Goal: Task Accomplishment & Management: Manage account settings

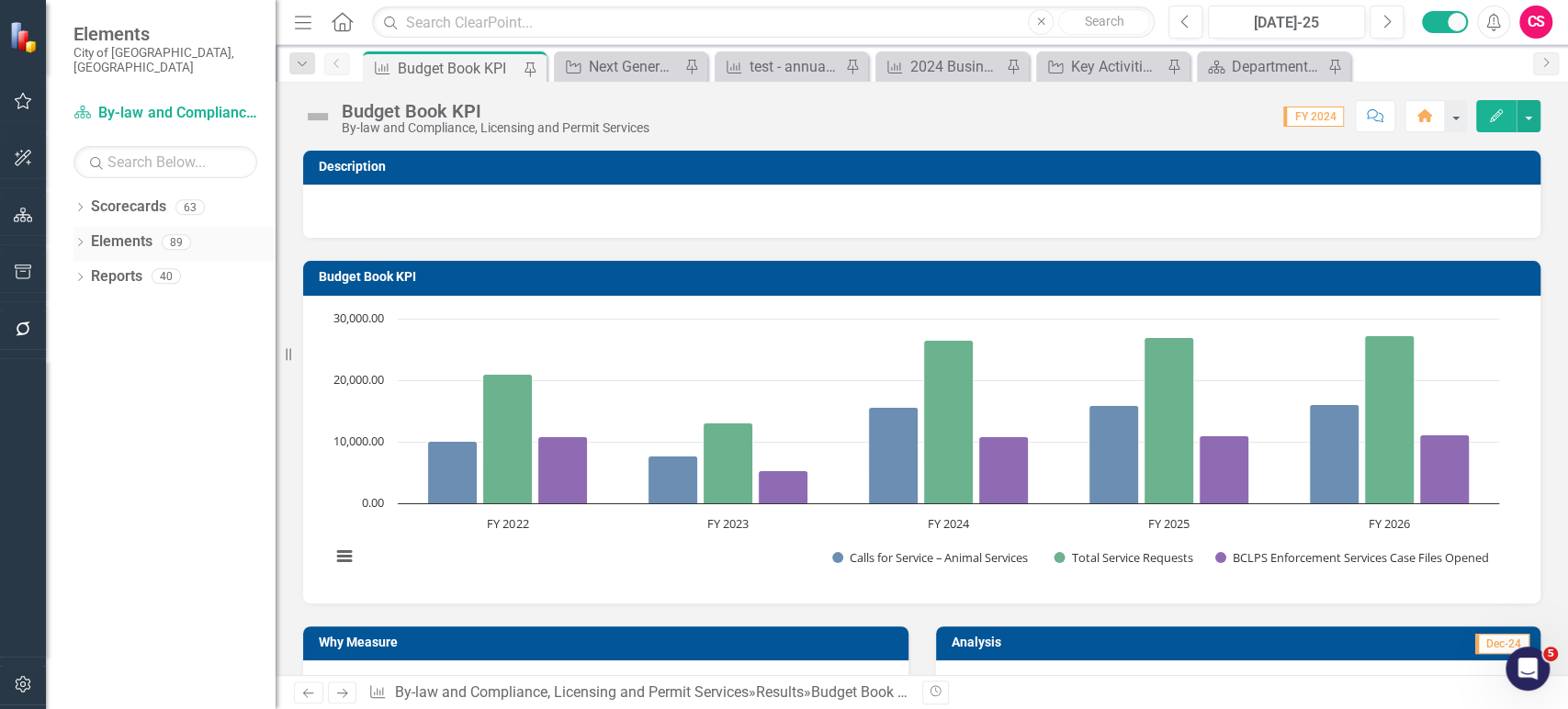
click at [79, 239] on icon "Dropdown" at bounding box center [79, 244] width 13 height 10
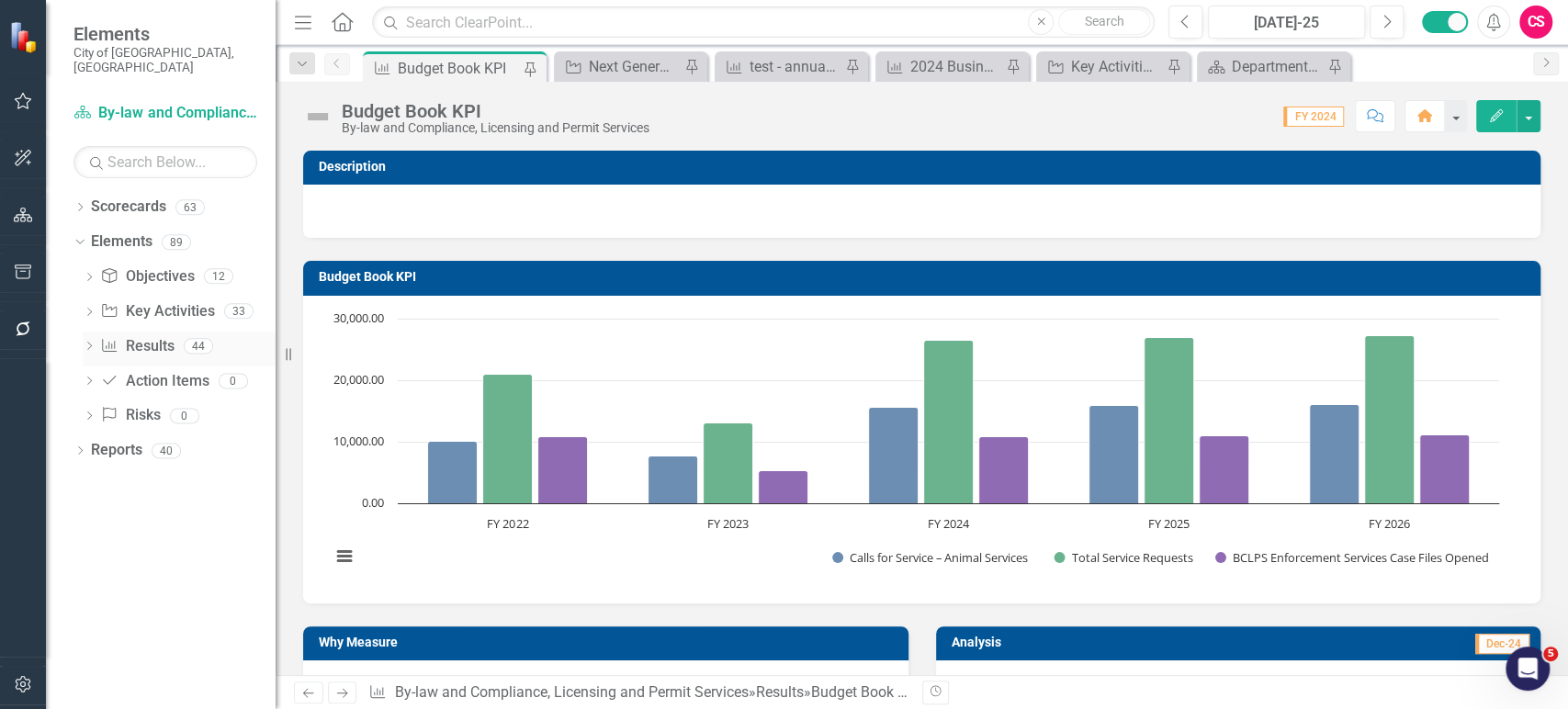
click at [129, 336] on link "Result Results" at bounding box center [137, 347] width 73 height 21
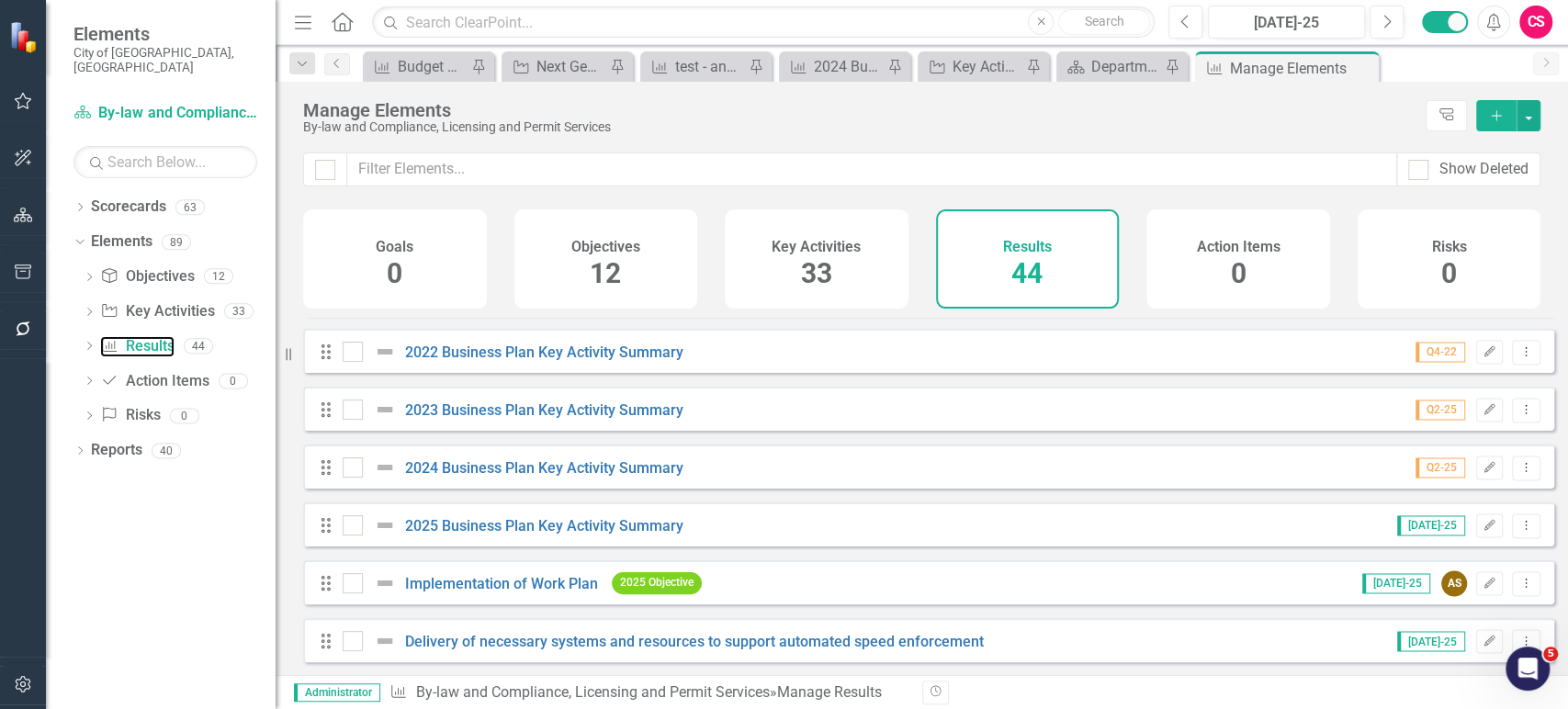
scroll to position [2202, 0]
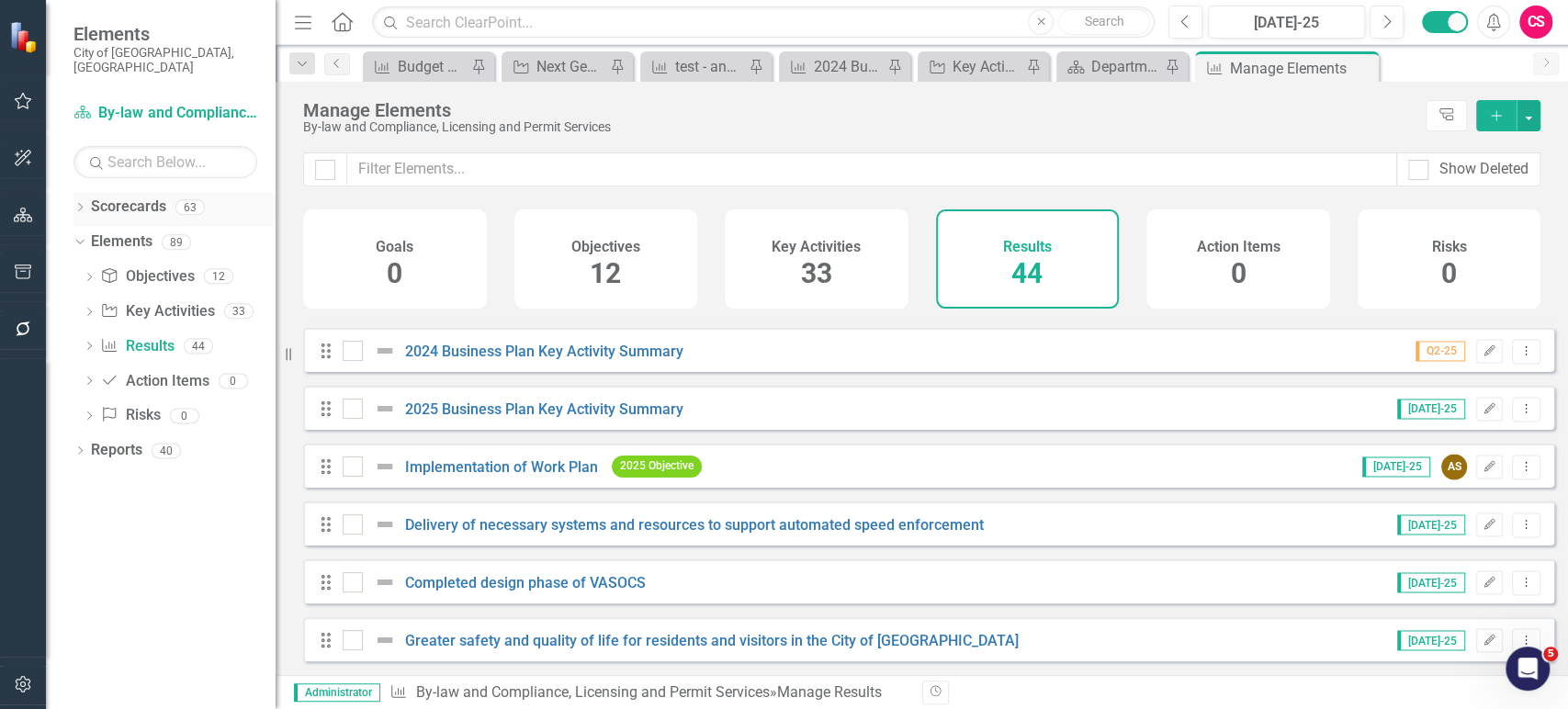
click at [76, 204] on icon "Dropdown" at bounding box center [79, 209] width 13 height 10
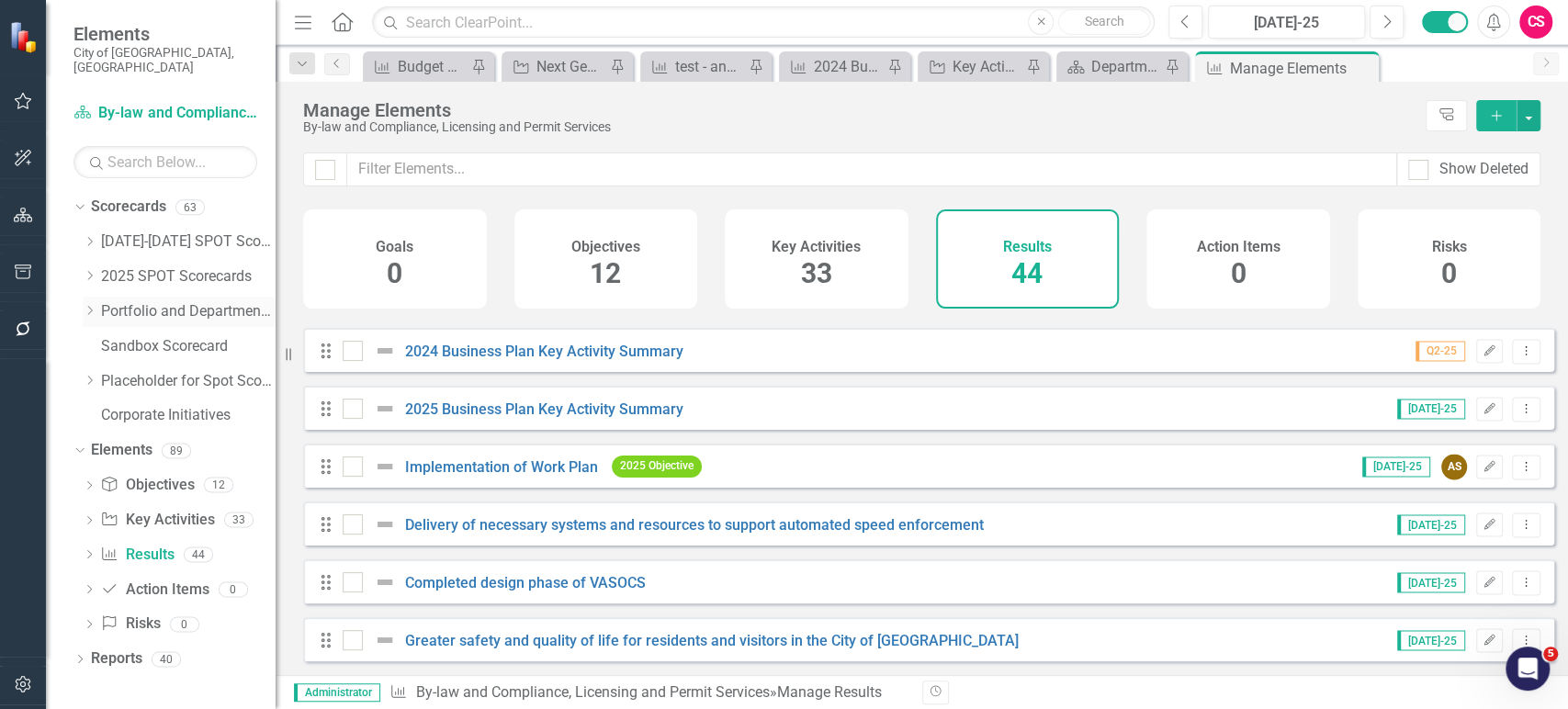
click at [86, 305] on icon "Dropdown" at bounding box center [90, 310] width 13 height 11
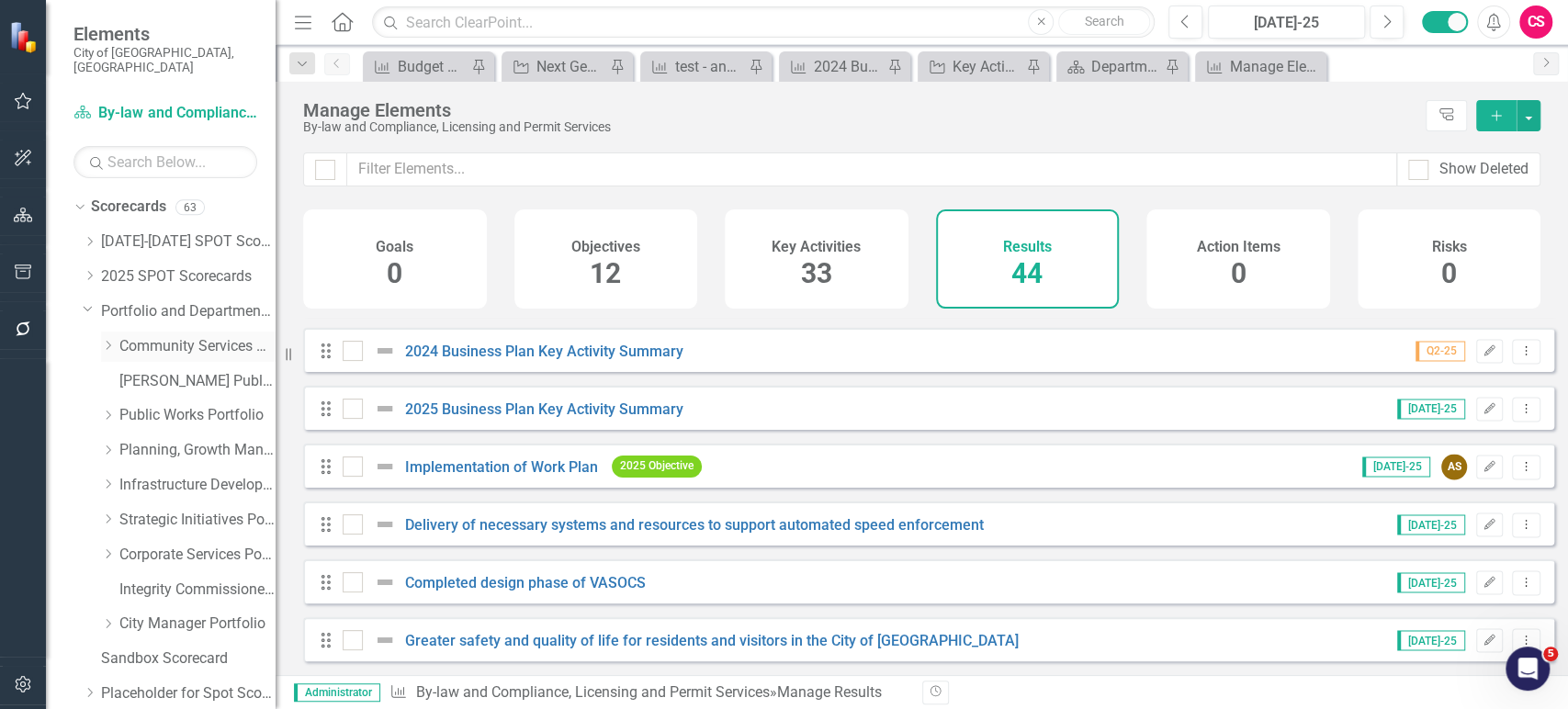
click at [110, 340] on div "Dropdown Community Services Portfolio" at bounding box center [188, 346] width 174 height 30
click at [110, 340] on icon "Dropdown" at bounding box center [108, 345] width 13 height 11
click at [109, 549] on icon at bounding box center [109, 554] width 5 height 10
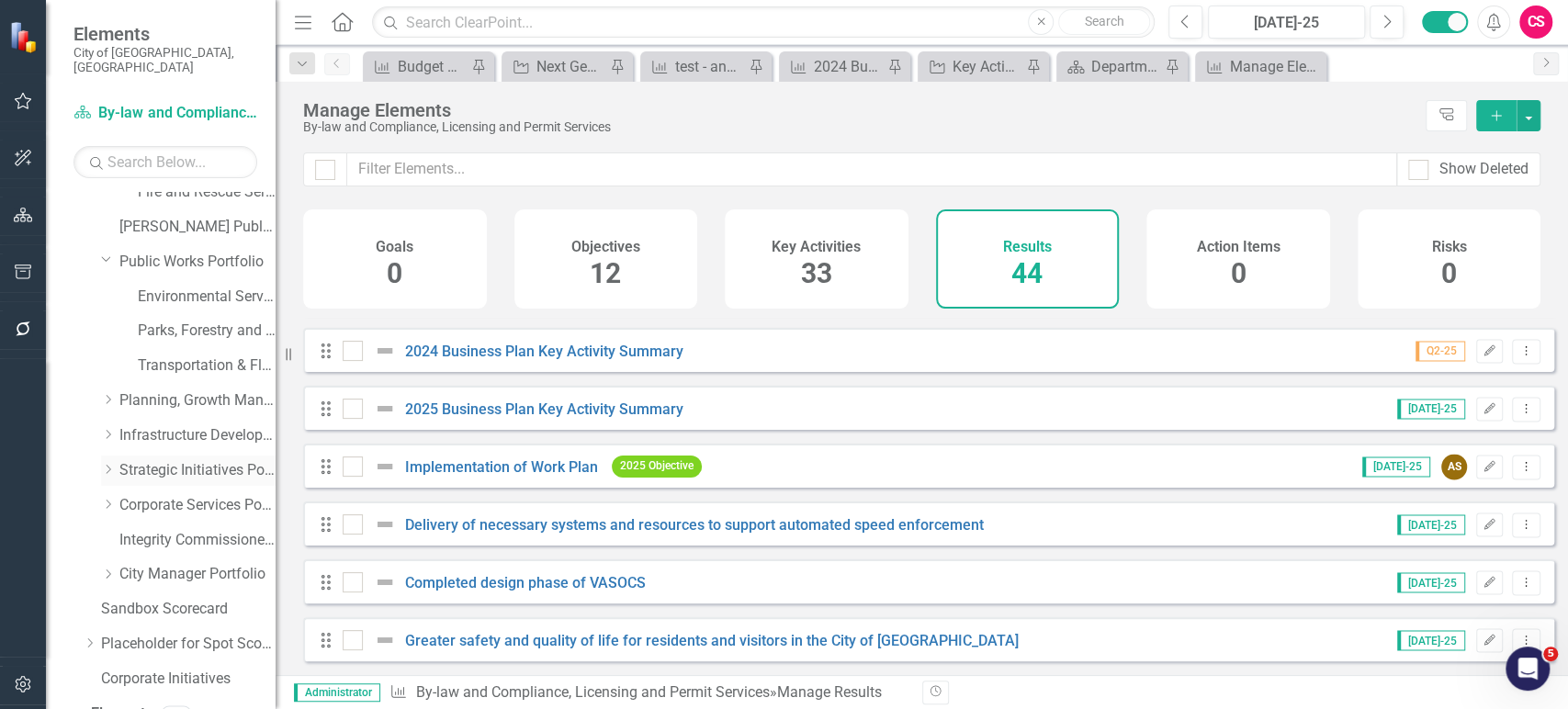
click at [106, 464] on icon "Dropdown" at bounding box center [108, 469] width 13 height 11
click at [176, 499] on link "Office of the City Clerk" at bounding box center [206, 506] width 138 height 21
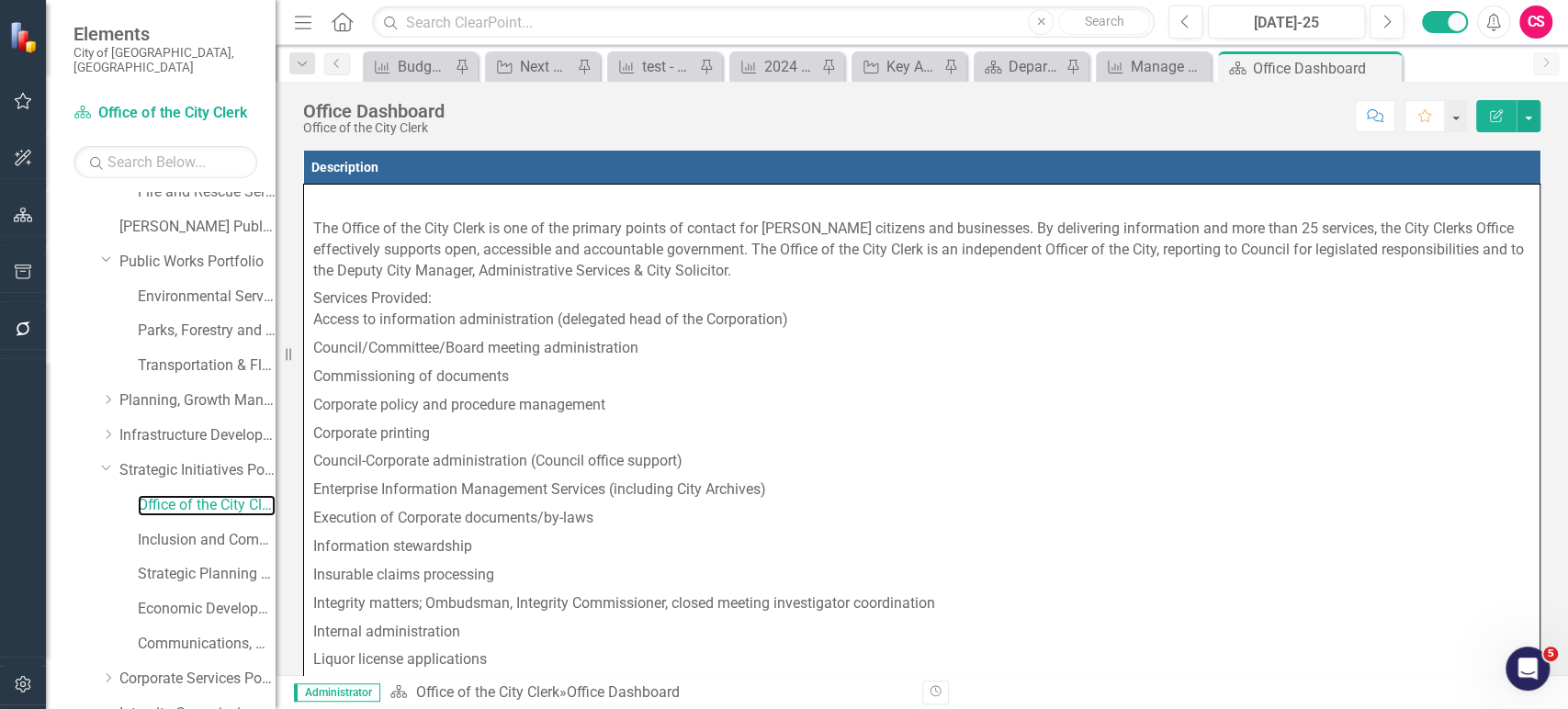
scroll to position [684, 0]
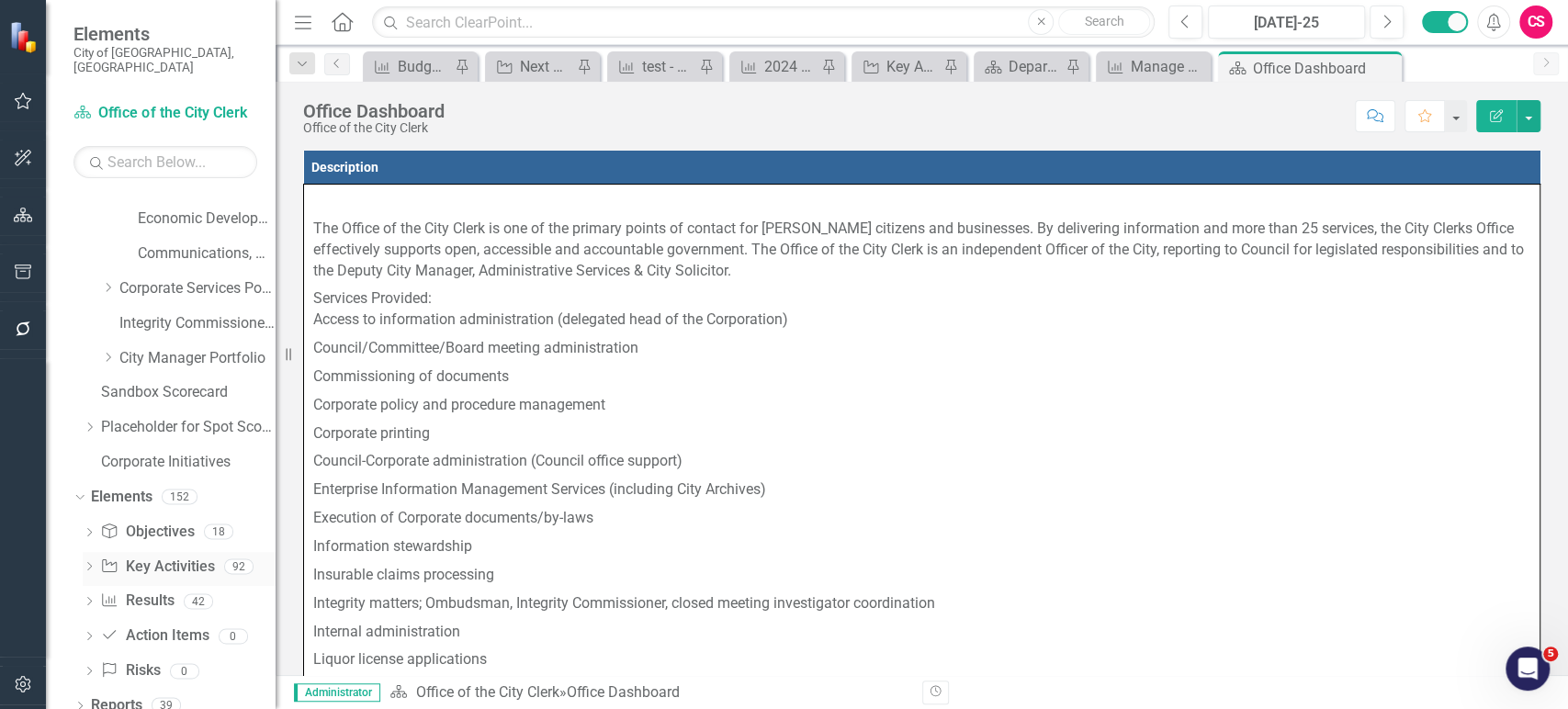
click at [158, 561] on link "Key Activity Key Activities" at bounding box center [157, 567] width 114 height 21
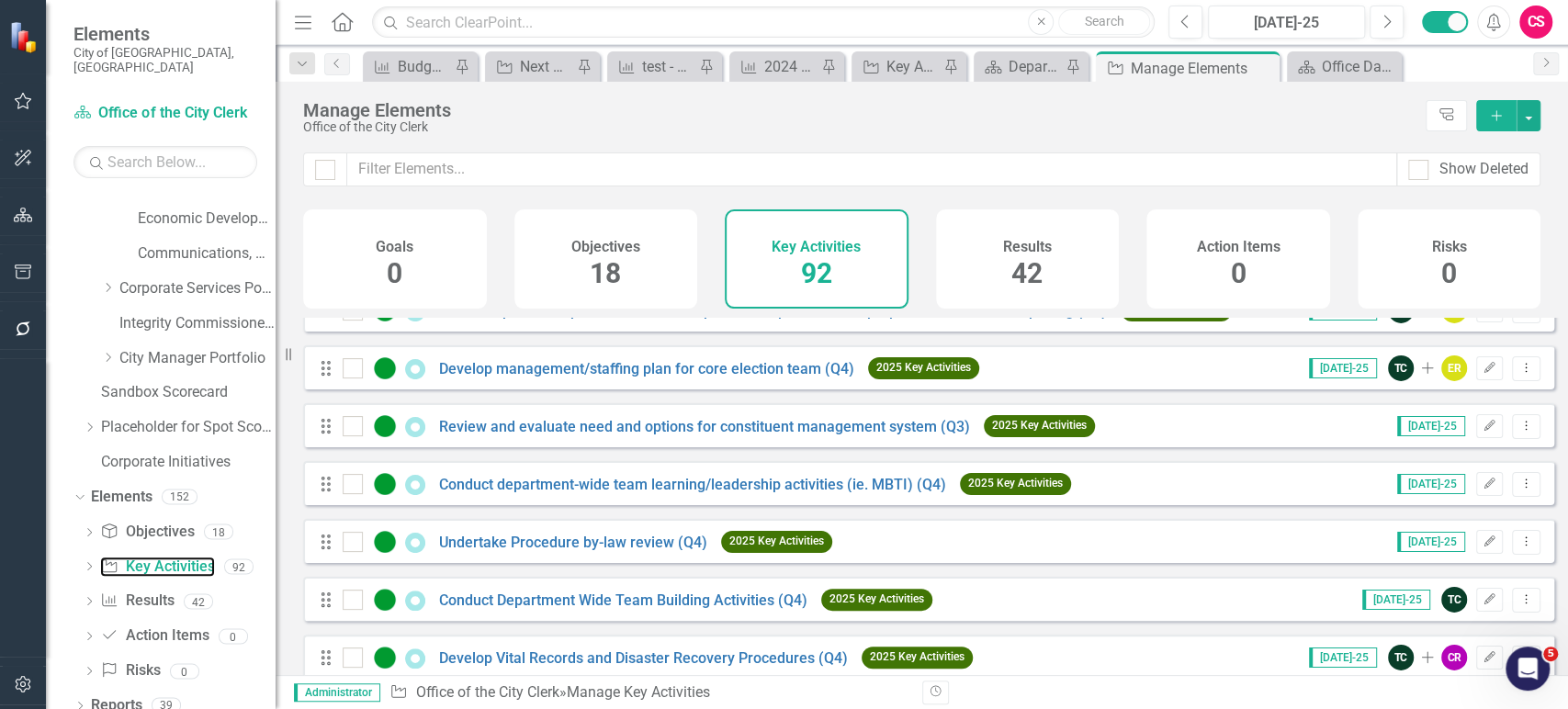
scroll to position [4261, 0]
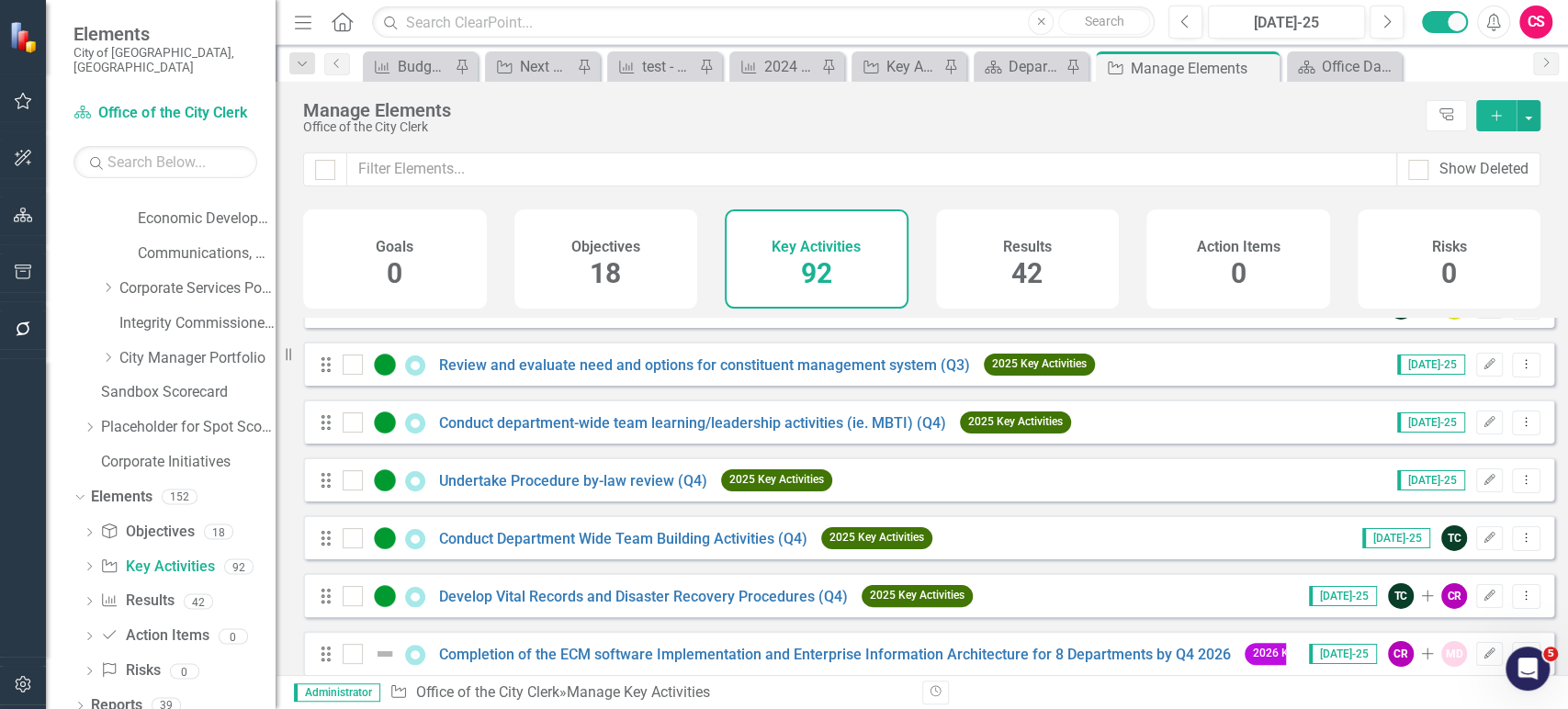
click at [1042, 263] on span "42" at bounding box center [1027, 273] width 31 height 32
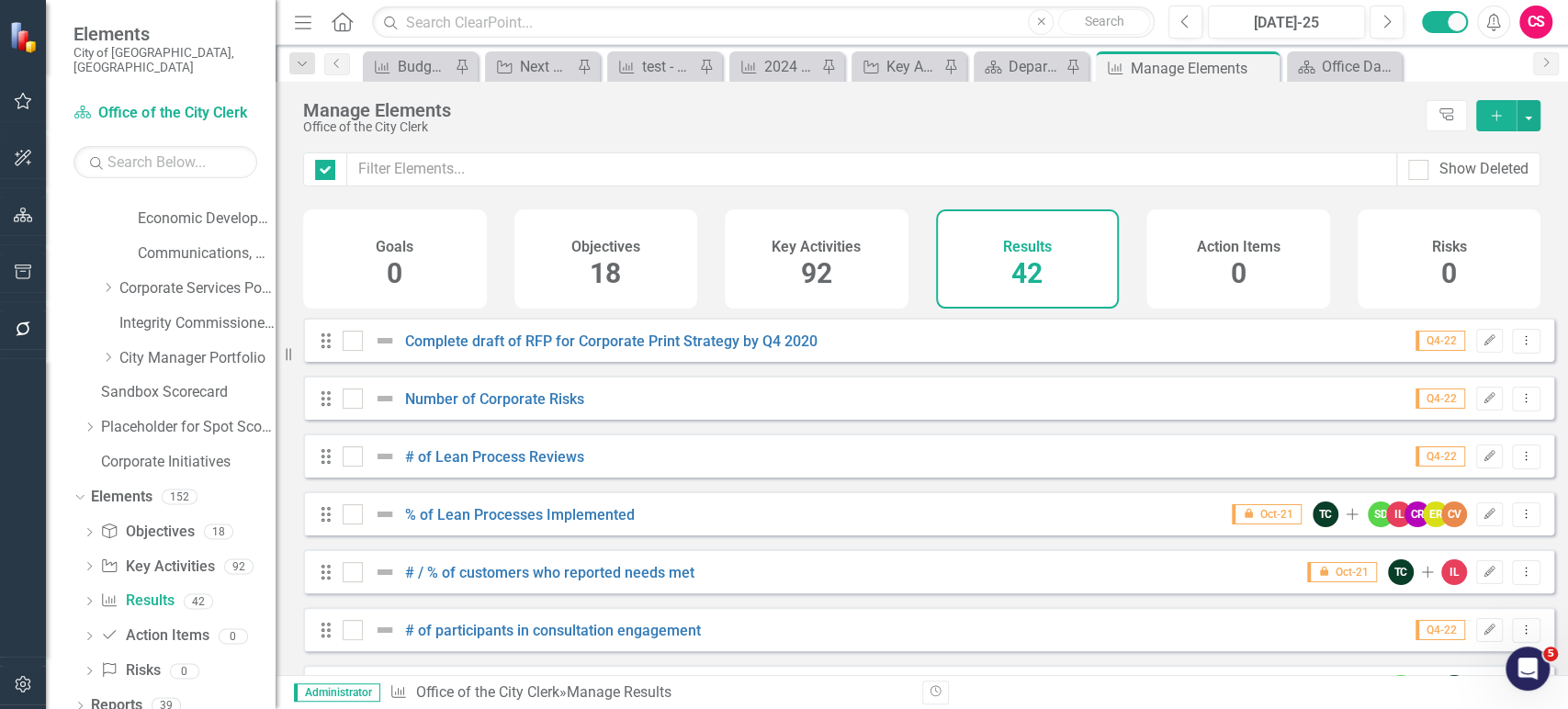
checkbox input "false"
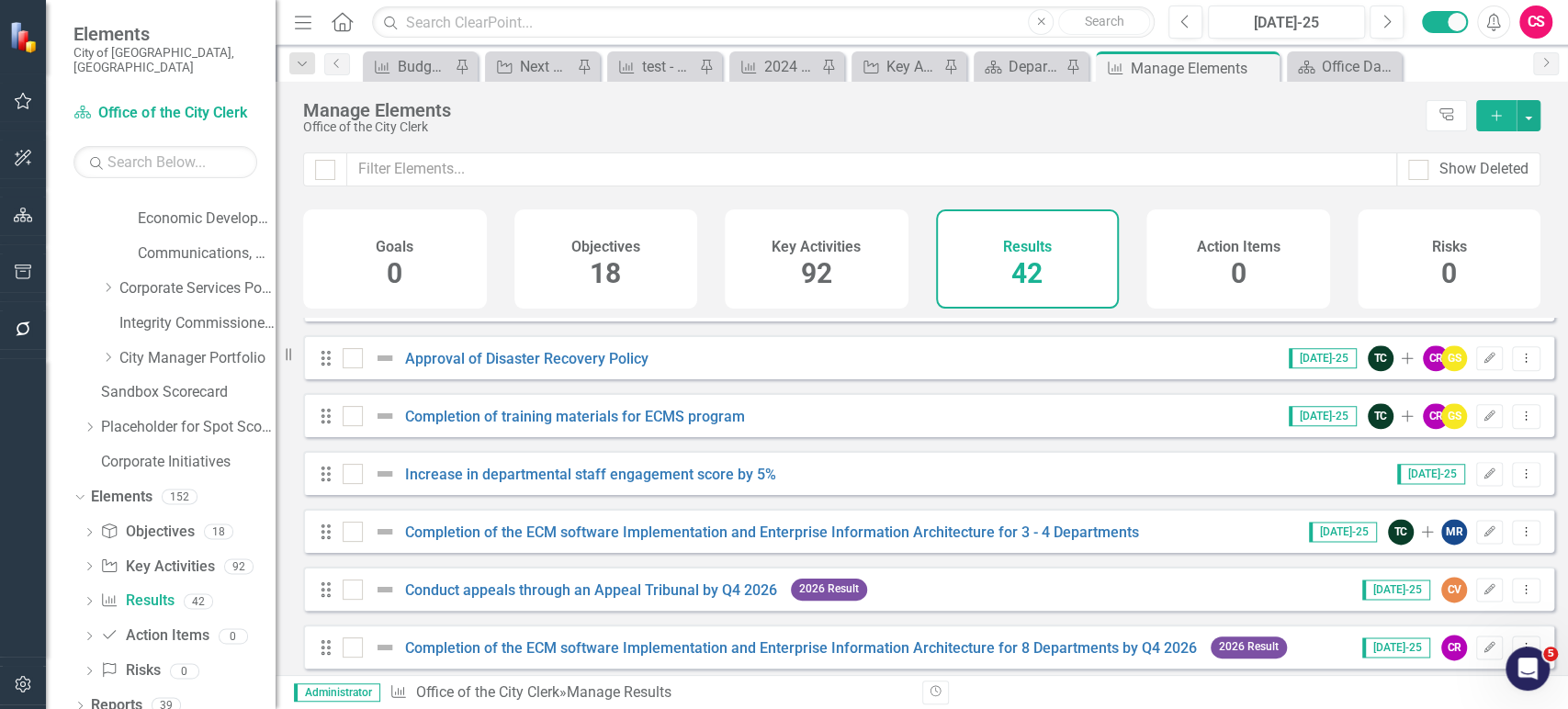
scroll to position [1603, 0]
click at [1485, 480] on icon "button" at bounding box center [1490, 474] width 11 height 11
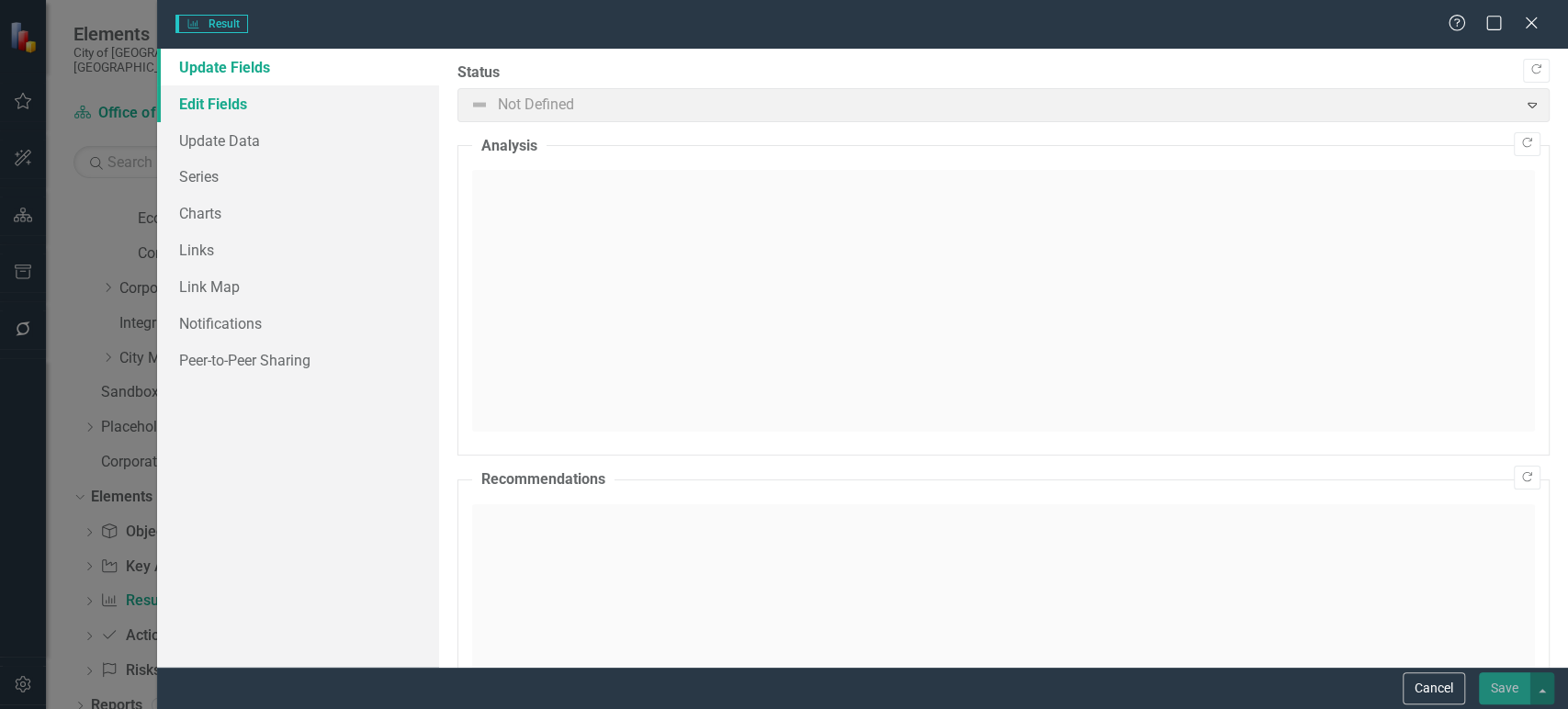
click at [271, 111] on link "Edit Fields" at bounding box center [298, 104] width 282 height 37
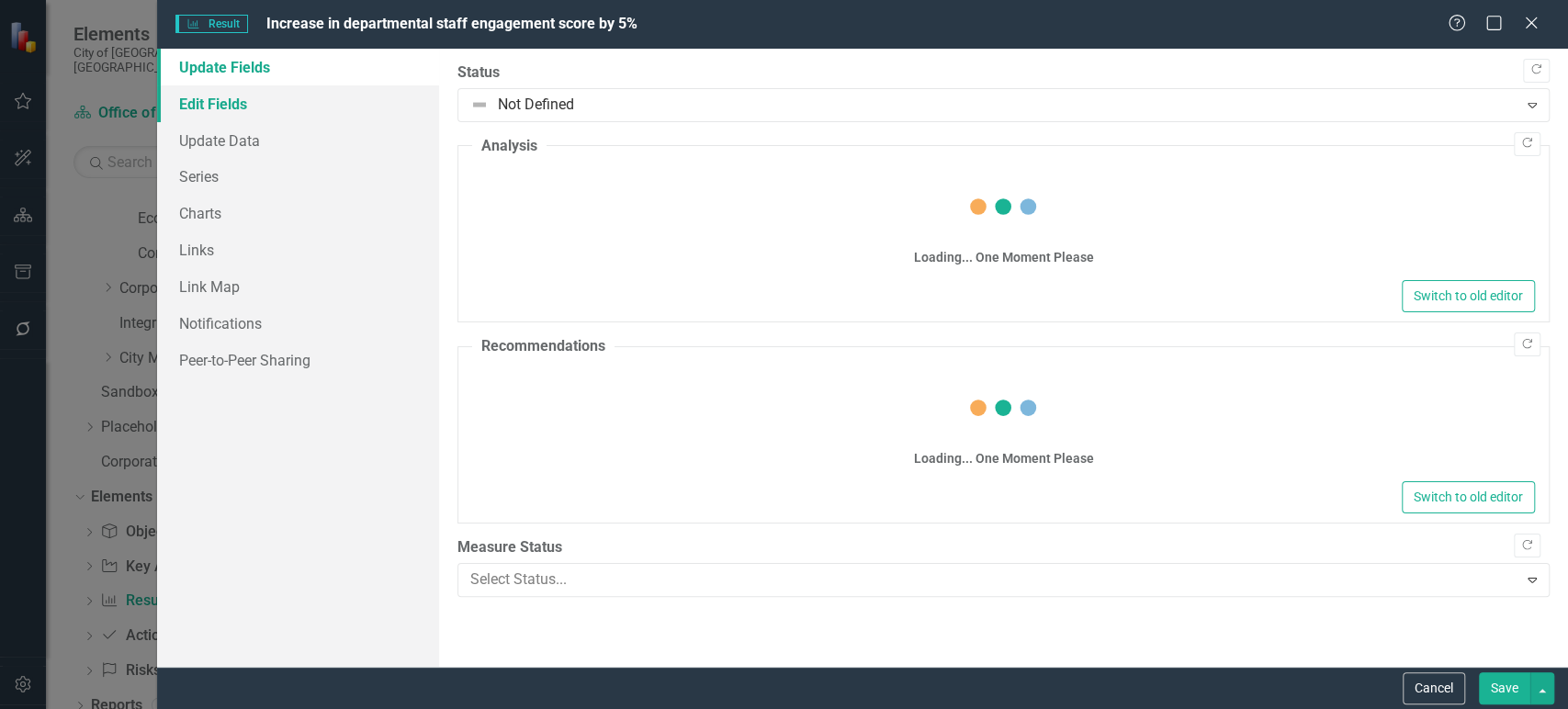
click at [271, 111] on link "Edit Fields" at bounding box center [298, 104] width 282 height 37
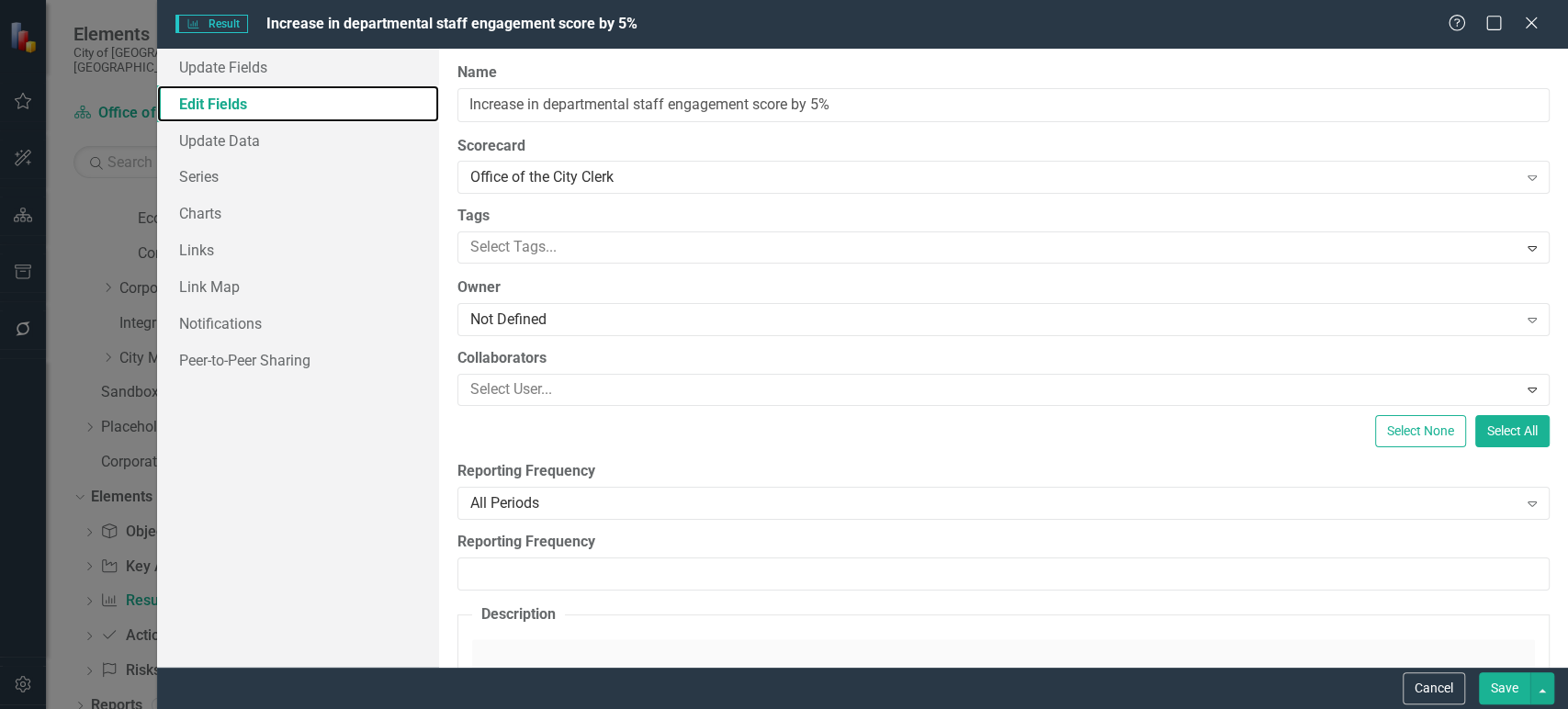
scroll to position [0, 0]
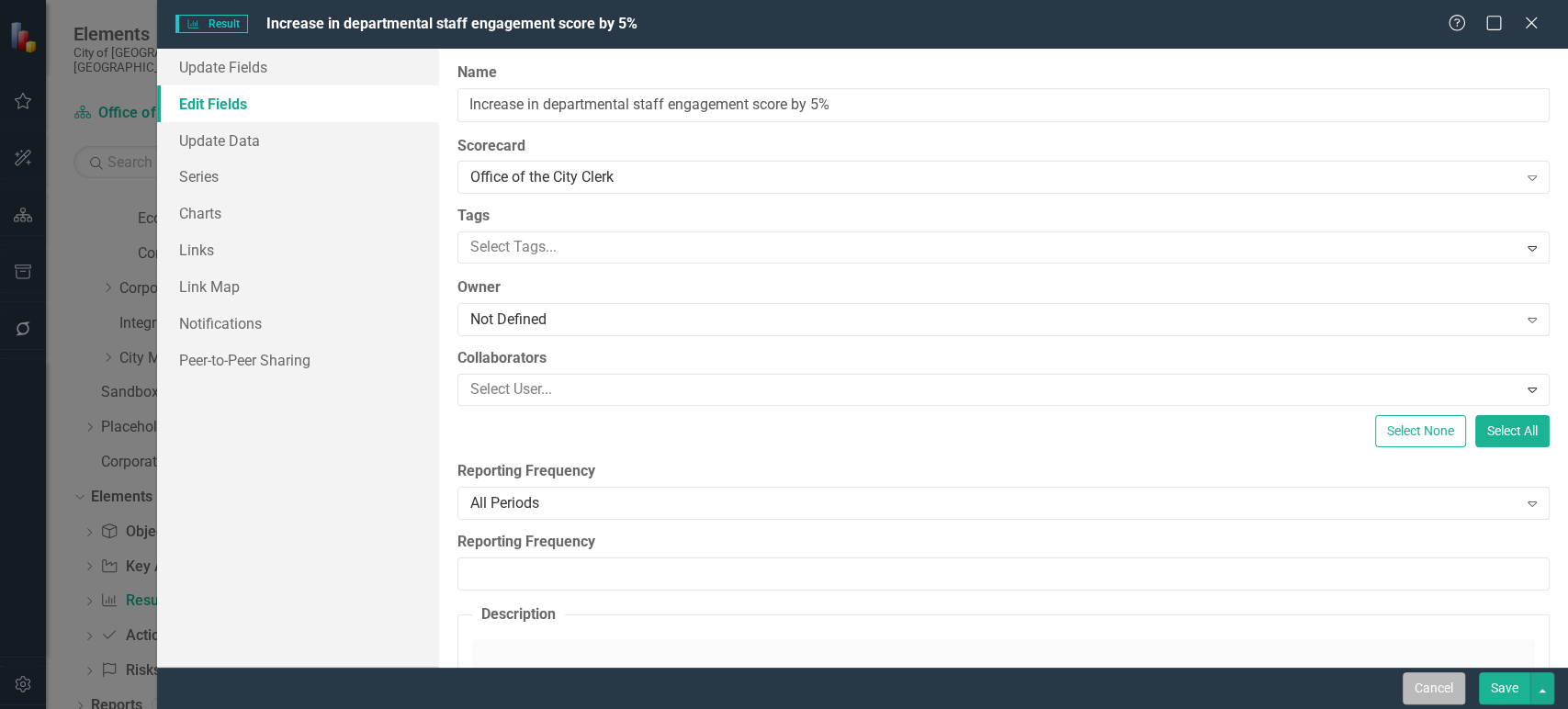
click at [1422, 682] on button "Cancel" at bounding box center [1434, 688] width 63 height 32
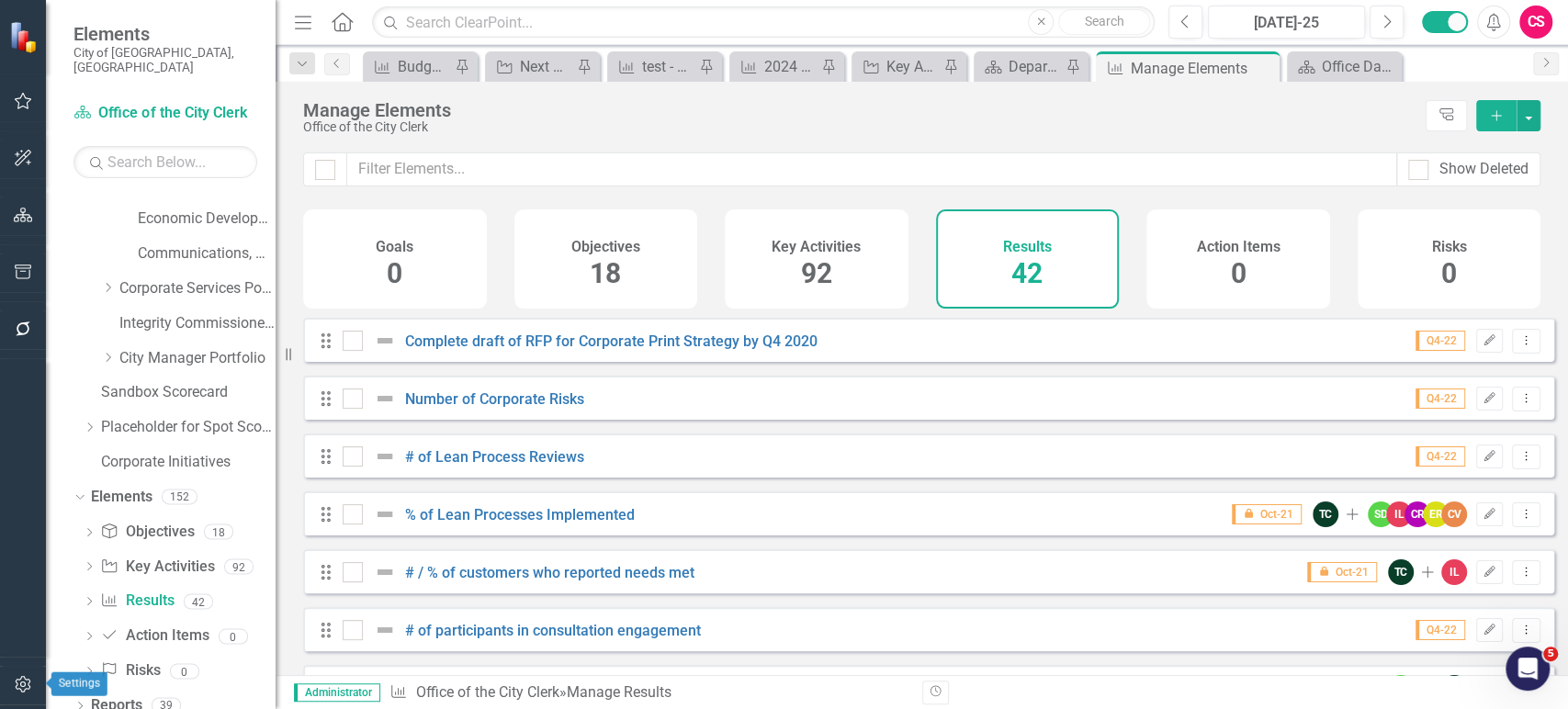
click at [25, 685] on icon "button" at bounding box center [22, 684] width 15 height 16
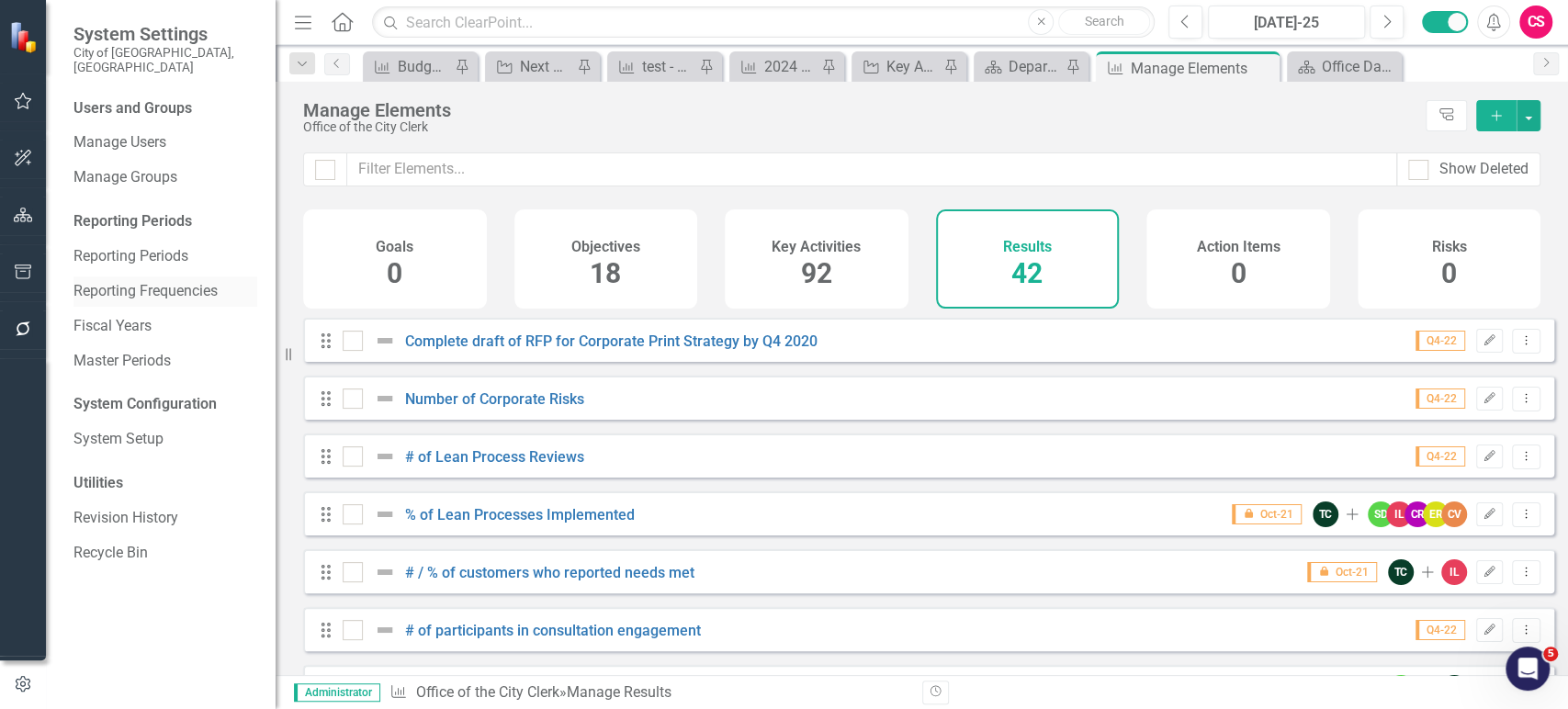
click at [171, 287] on div "Reporting Frequencies" at bounding box center [165, 291] width 184 height 30
click at [172, 281] on link "Reporting Frequencies" at bounding box center [165, 292] width 184 height 21
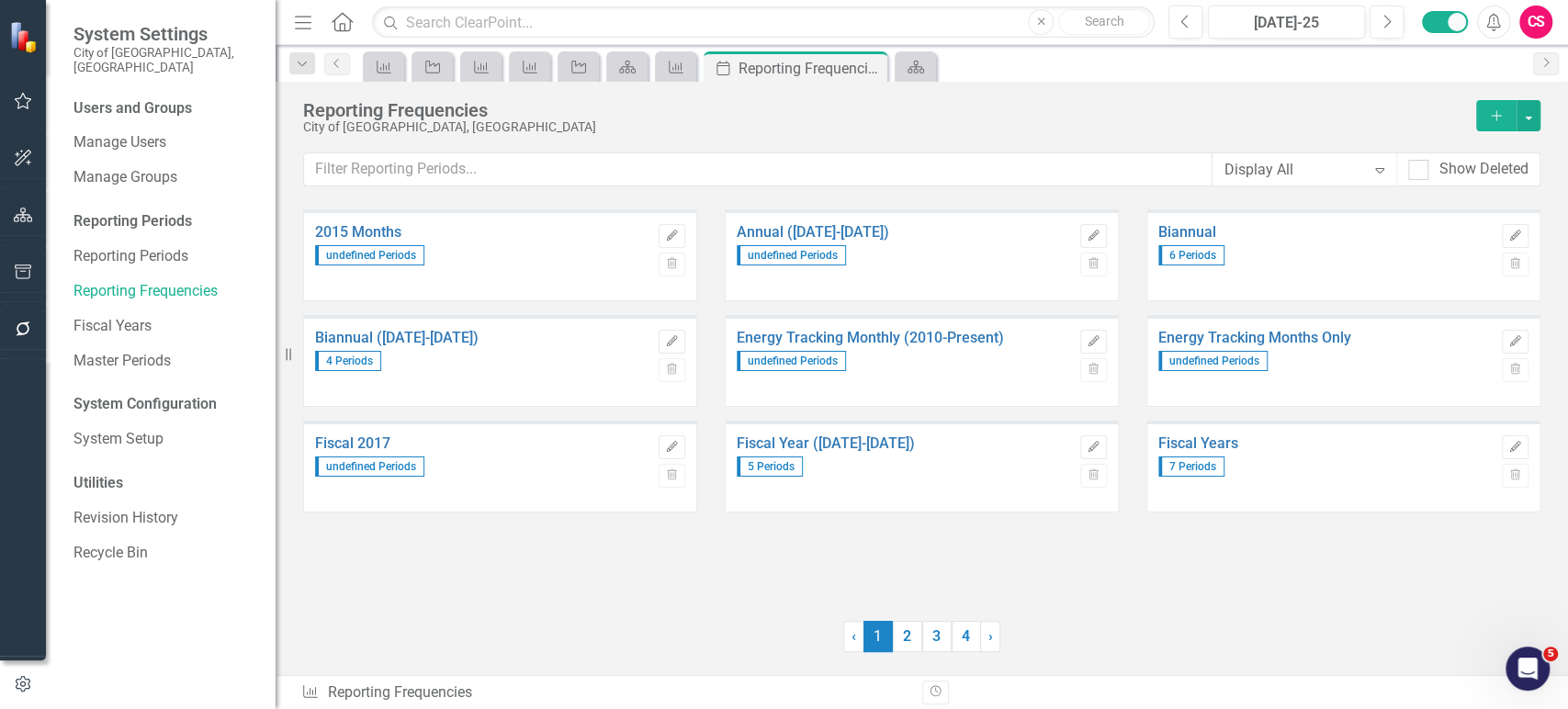
click at [1547, 119] on div "Reporting Frequencies City of [GEOGRAPHIC_DATA], [GEOGRAPHIC_DATA] Add Display …" at bounding box center [922, 145] width 1293 height 128
click at [1539, 117] on button "button" at bounding box center [1529, 116] width 24 height 31
click at [1491, 174] on link "Excel File Period Report" at bounding box center [1436, 183] width 207 height 34
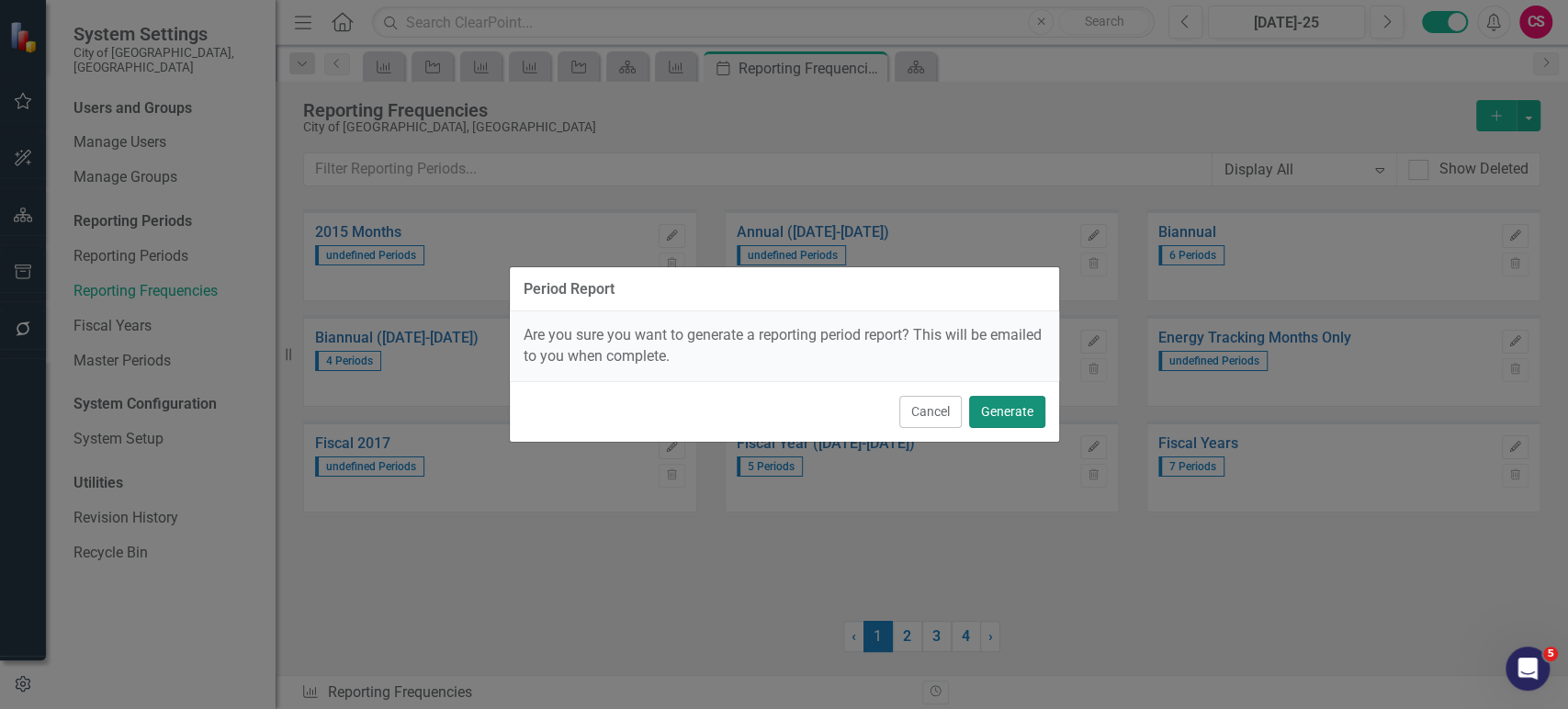
click at [1007, 404] on button "Generate" at bounding box center [1006, 411] width 76 height 32
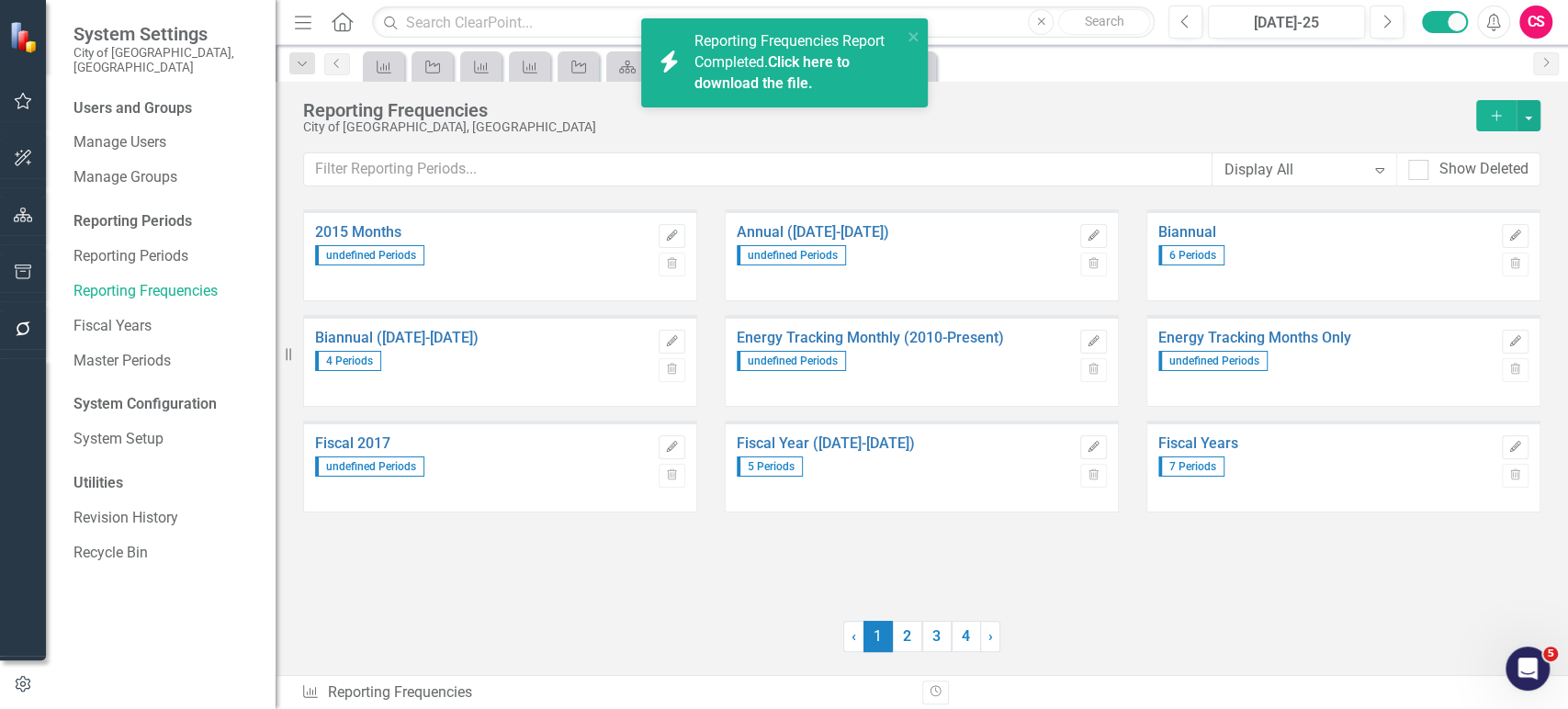
click at [719, 85] on link "Click here to download the file." at bounding box center [771, 72] width 155 height 39
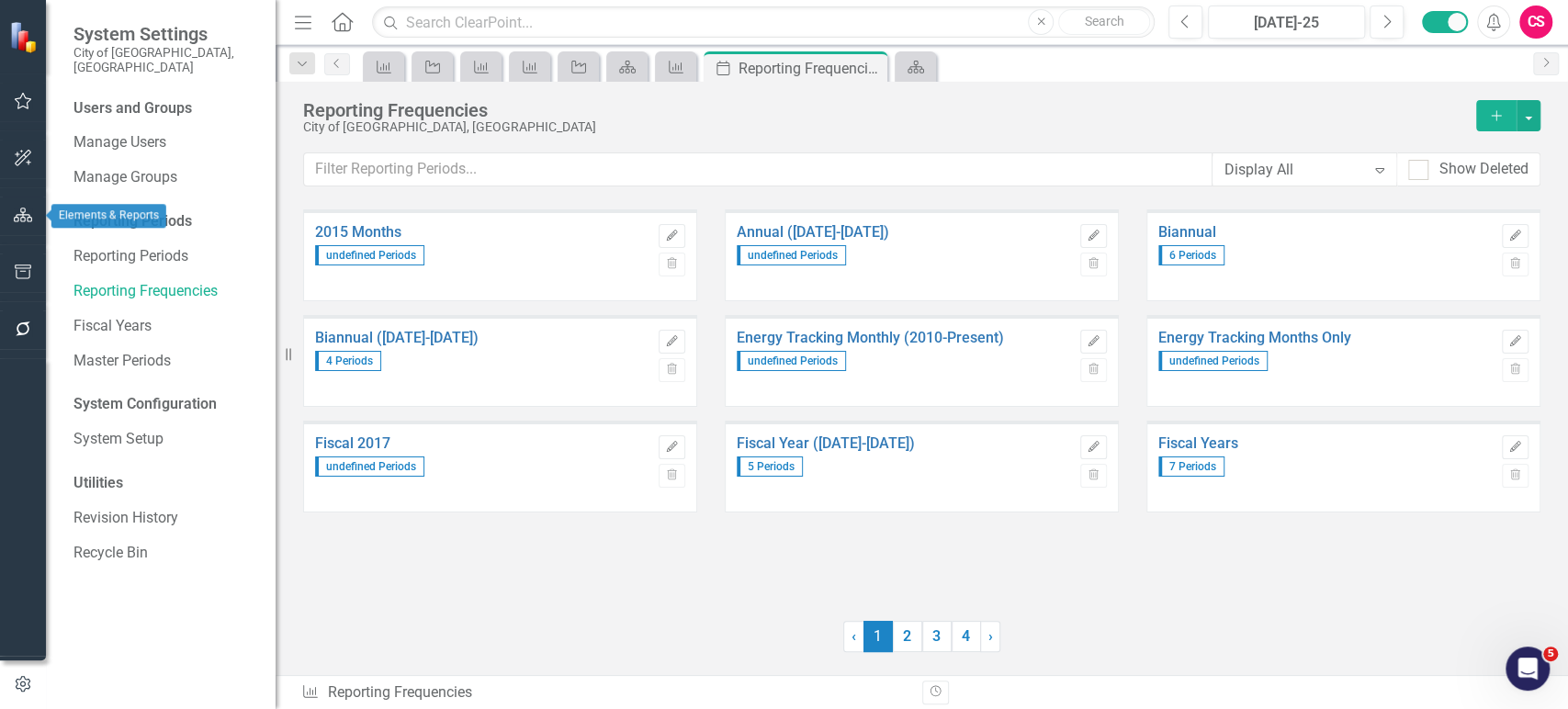
click at [18, 217] on icon "button" at bounding box center [23, 215] width 19 height 14
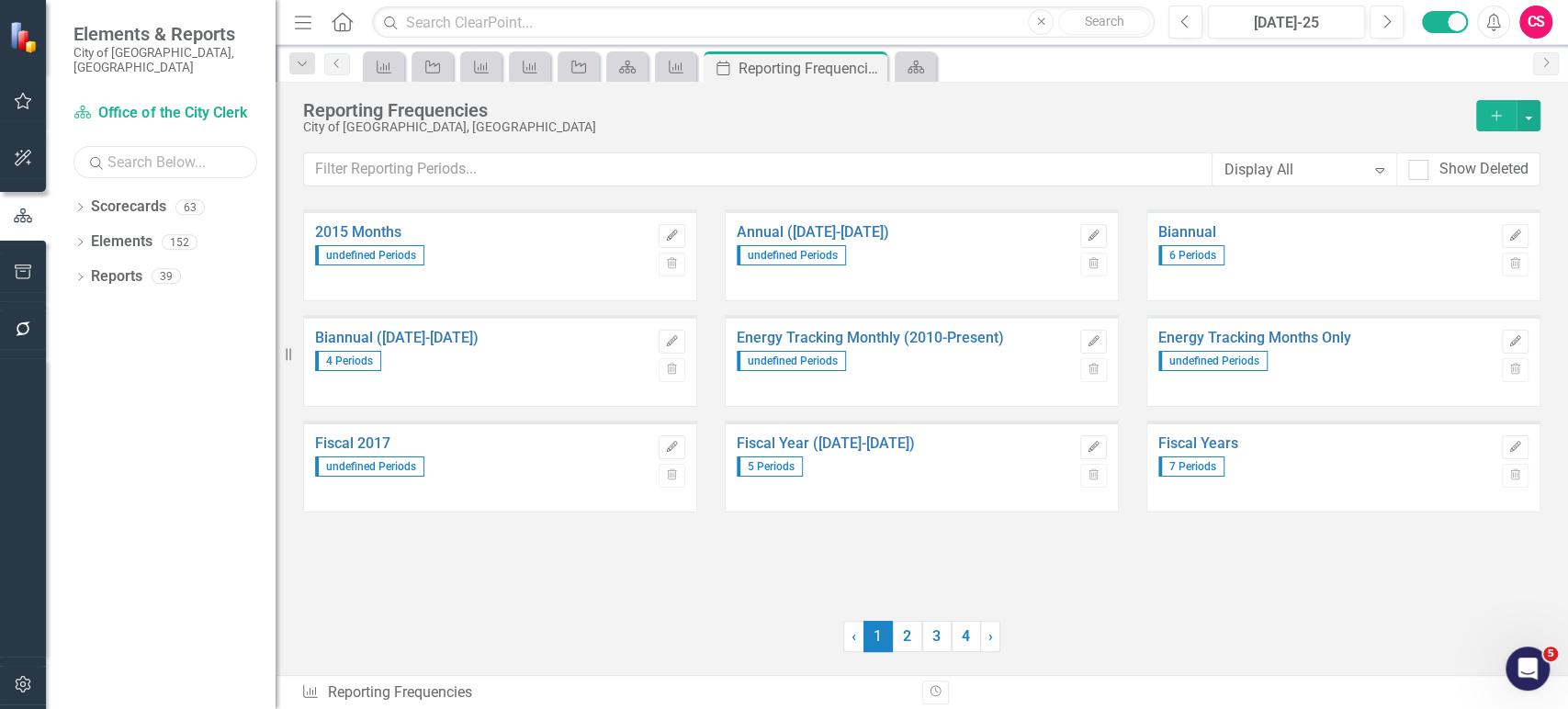
click at [110, 146] on input "text" at bounding box center [165, 162] width 184 height 32
paste input "Recreation Services"
type input "Recreation Services"
click at [81, 204] on icon "Dropdown" at bounding box center [79, 209] width 13 height 10
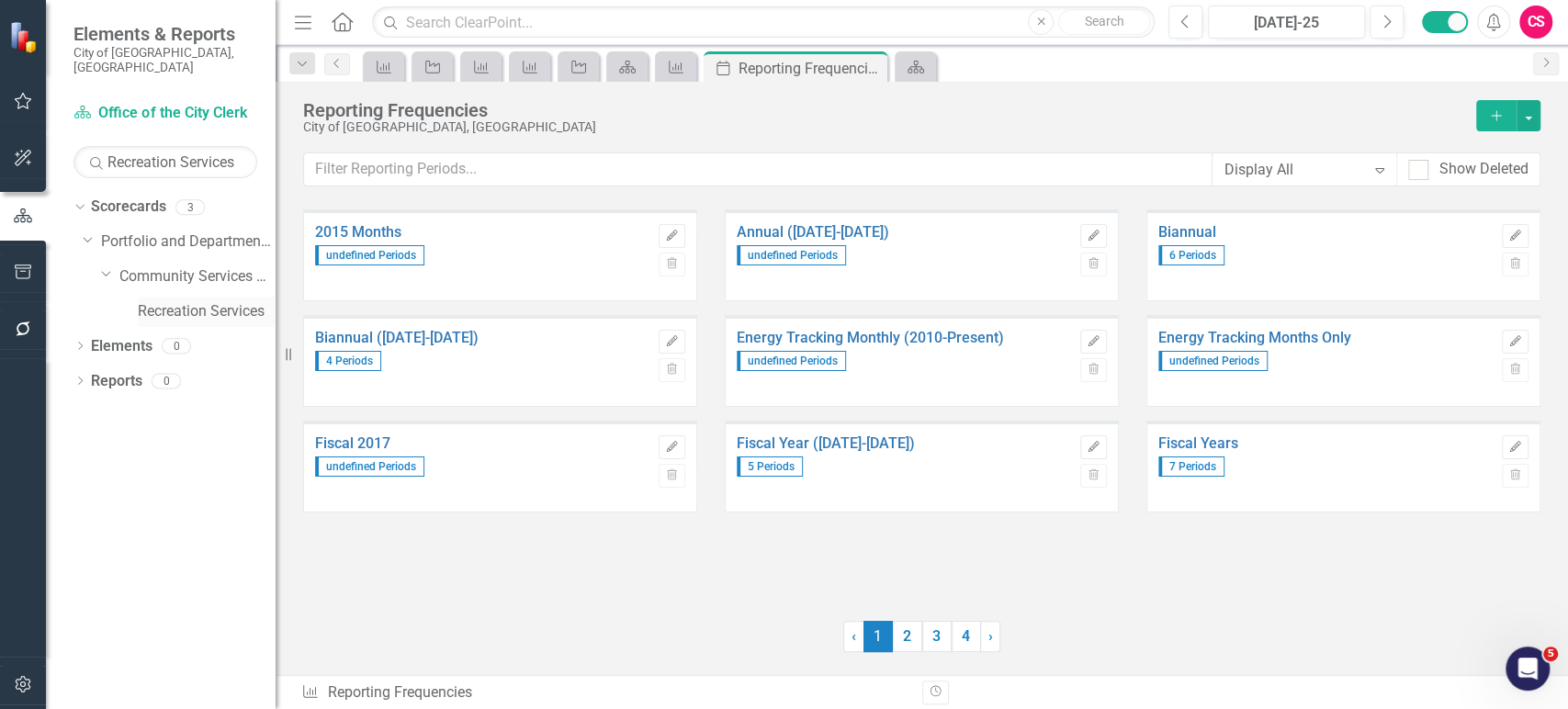
click at [179, 302] on link "Recreation Services" at bounding box center [206, 312] width 138 height 21
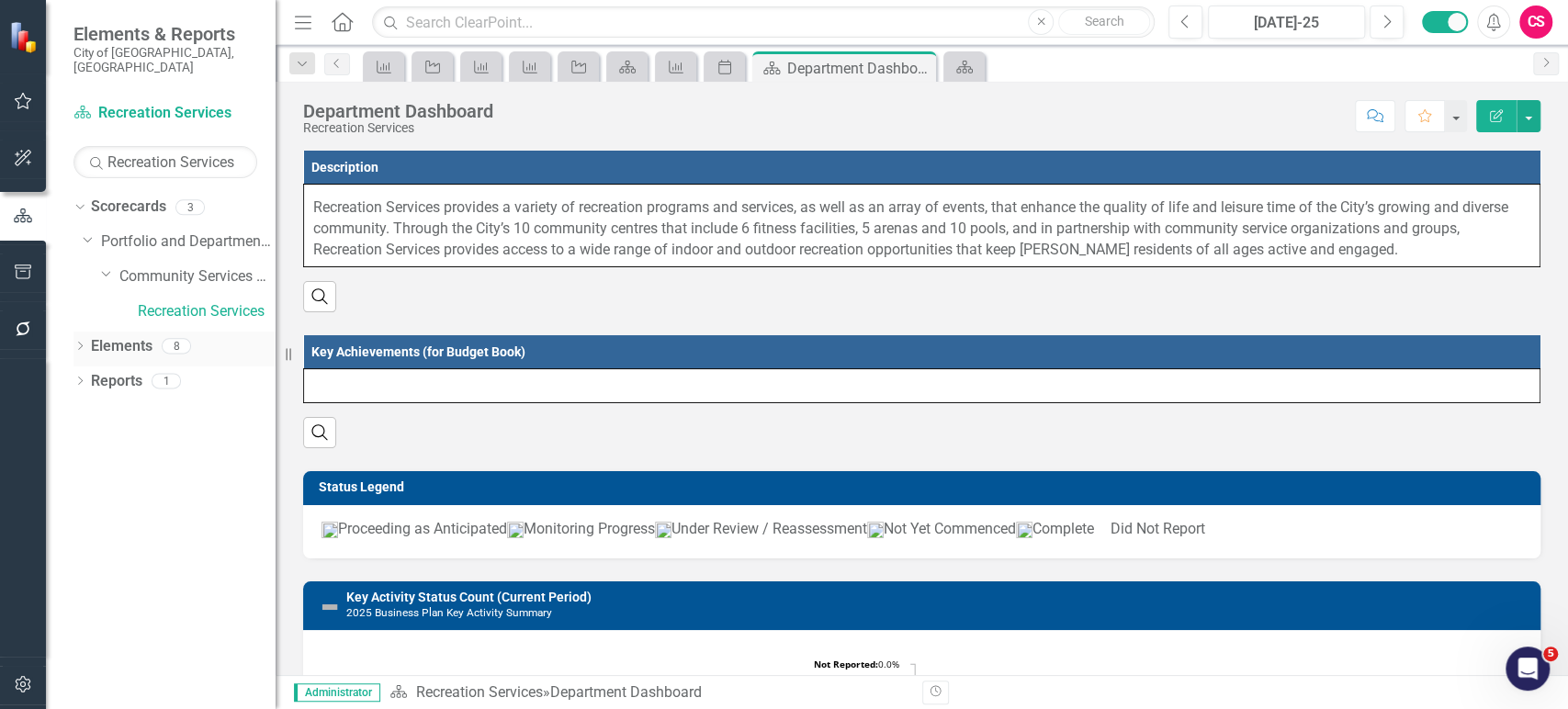
click at [127, 336] on link "Elements" at bounding box center [121, 347] width 62 height 21
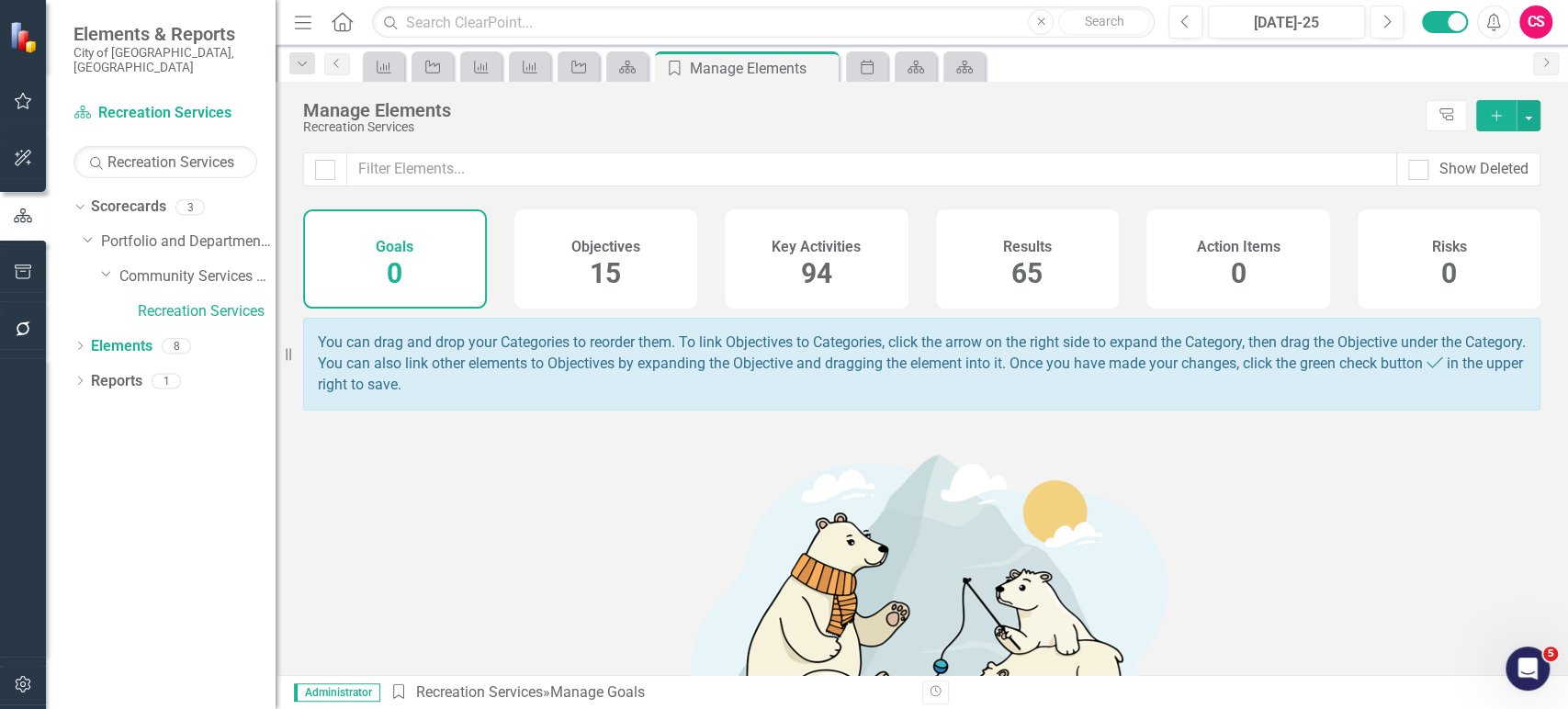
click at [627, 270] on div "Objectives 15" at bounding box center [606, 259] width 184 height 99
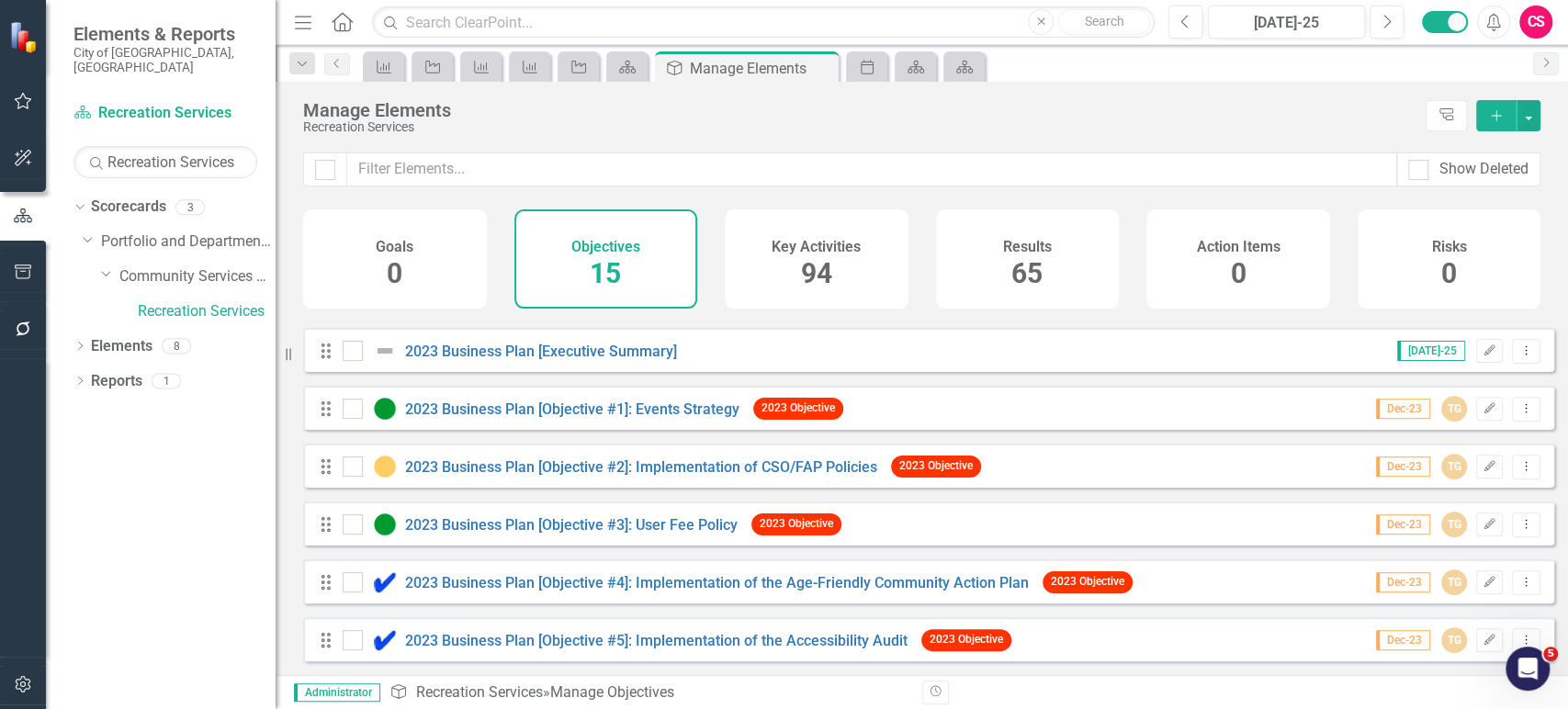
scroll to position [272, 0]
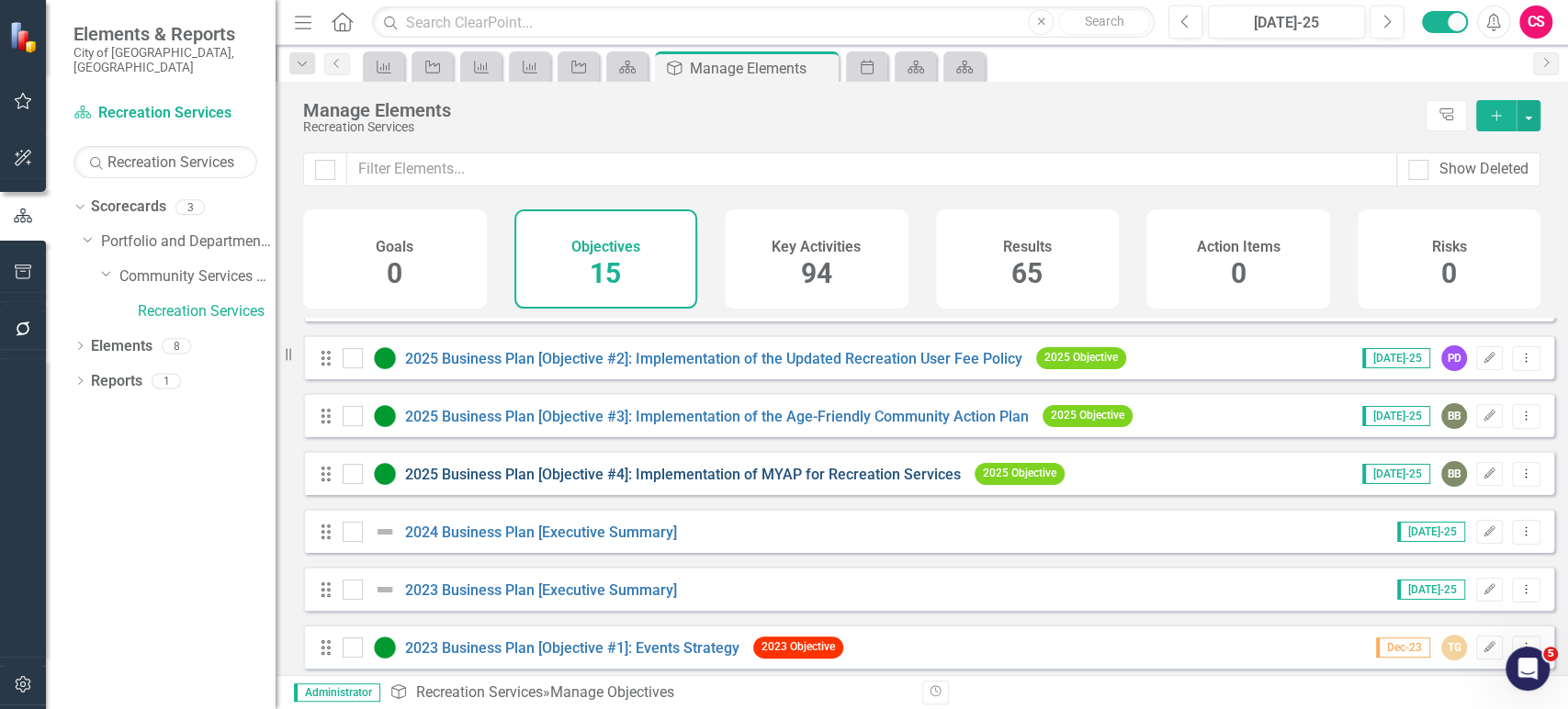
click at [748, 484] on Services"] "2025 Business Plan [Objective #4]: Implementation of MYAP for Recreation Servic…" at bounding box center [683, 475] width 556 height 17
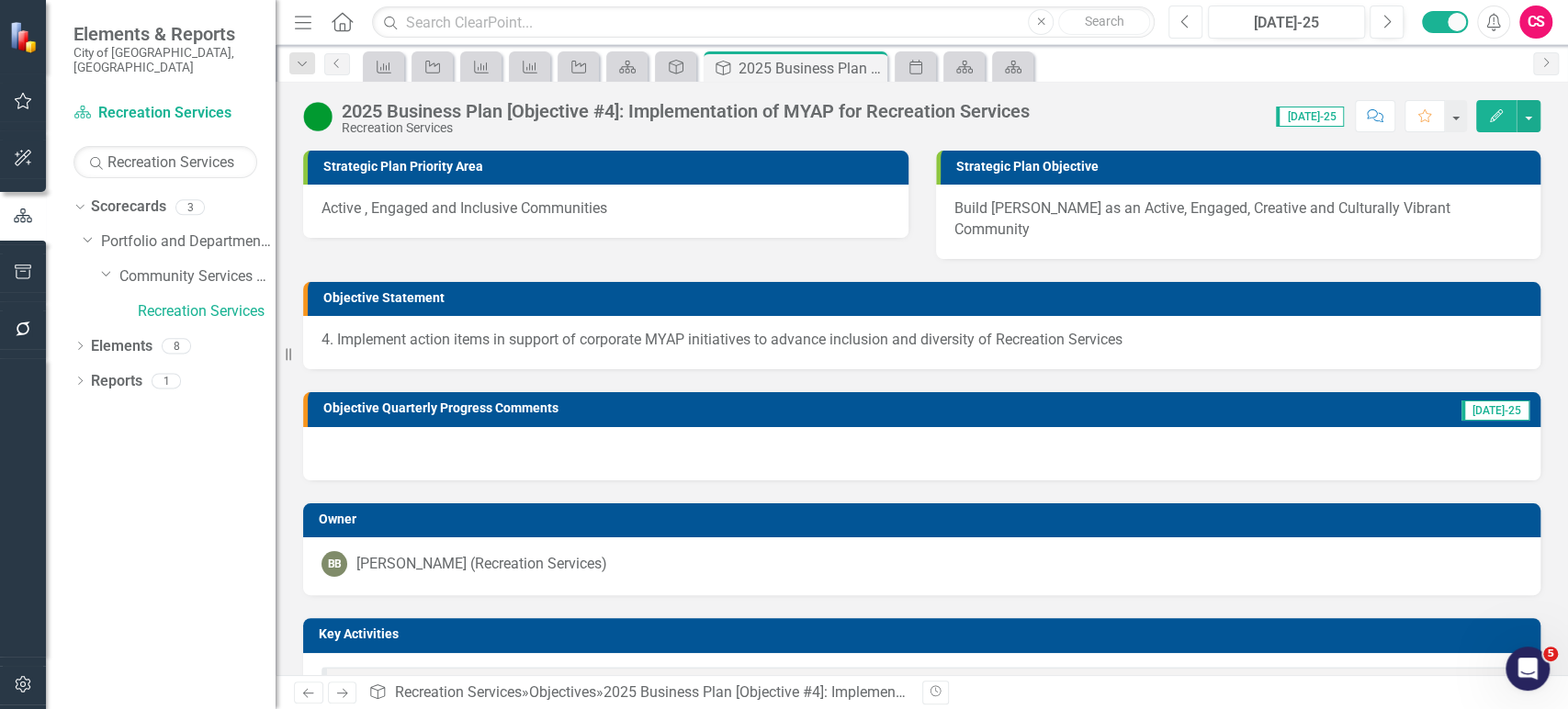
click at [1179, 30] on button "Previous" at bounding box center [1185, 22] width 34 height 33
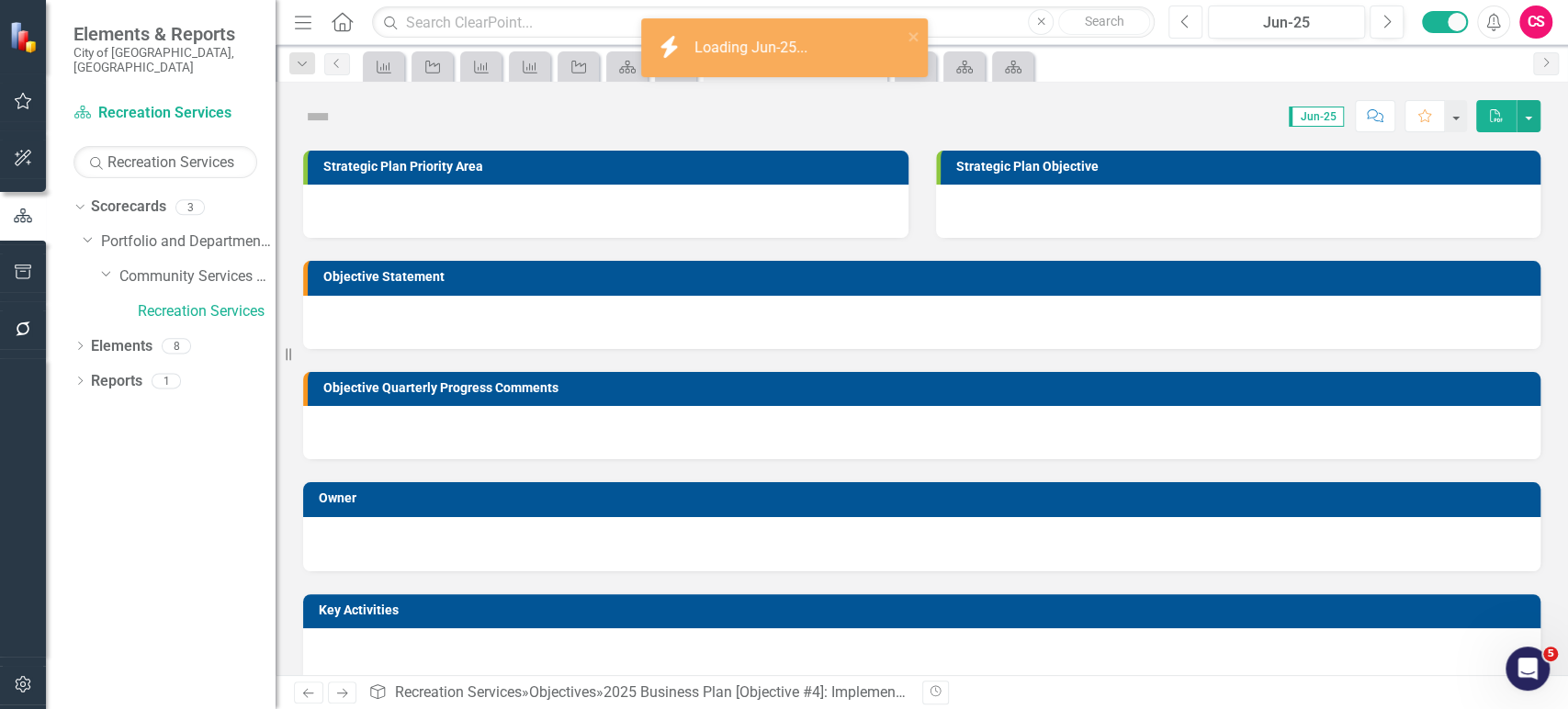
click at [1190, 30] on button "Previous" at bounding box center [1185, 22] width 34 height 33
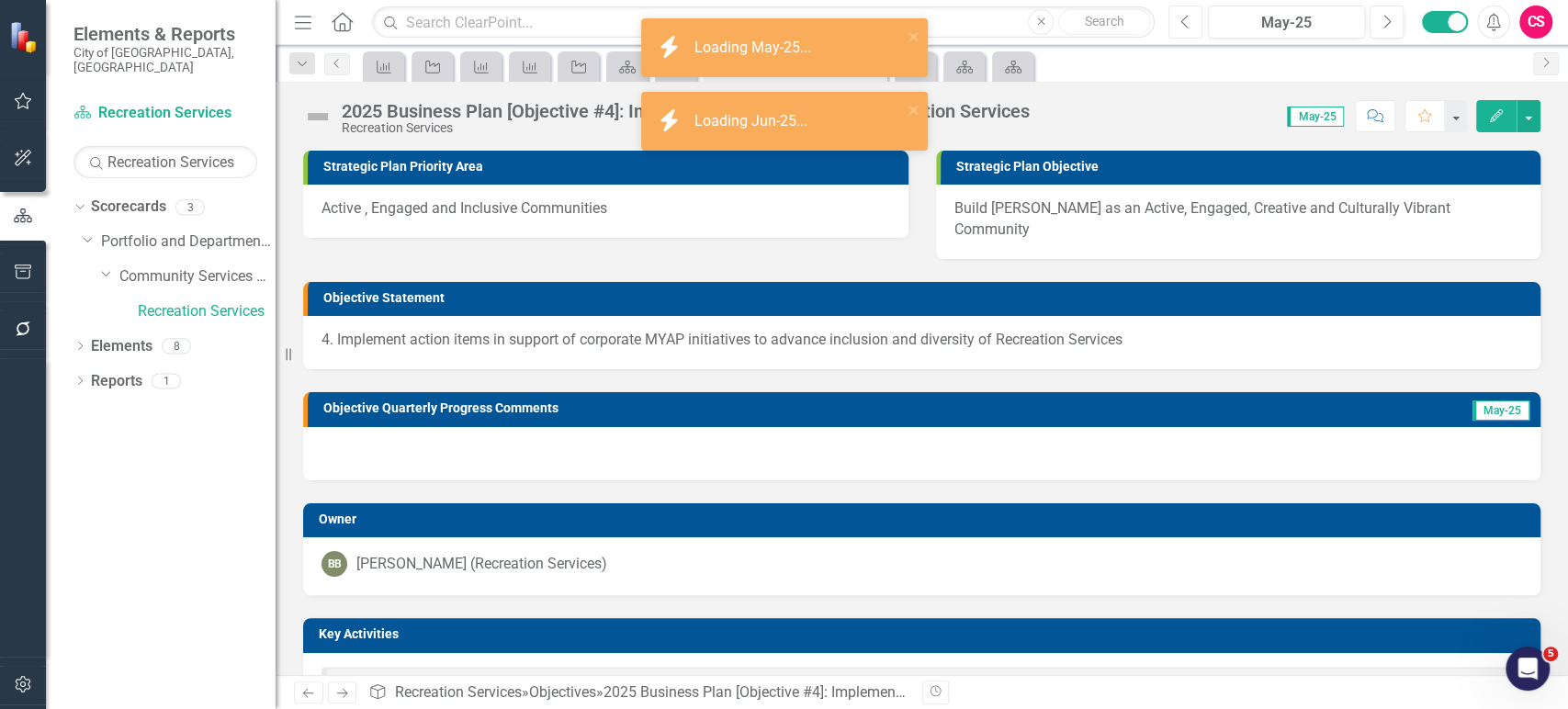
click at [1190, 30] on button "Previous" at bounding box center [1185, 22] width 34 height 33
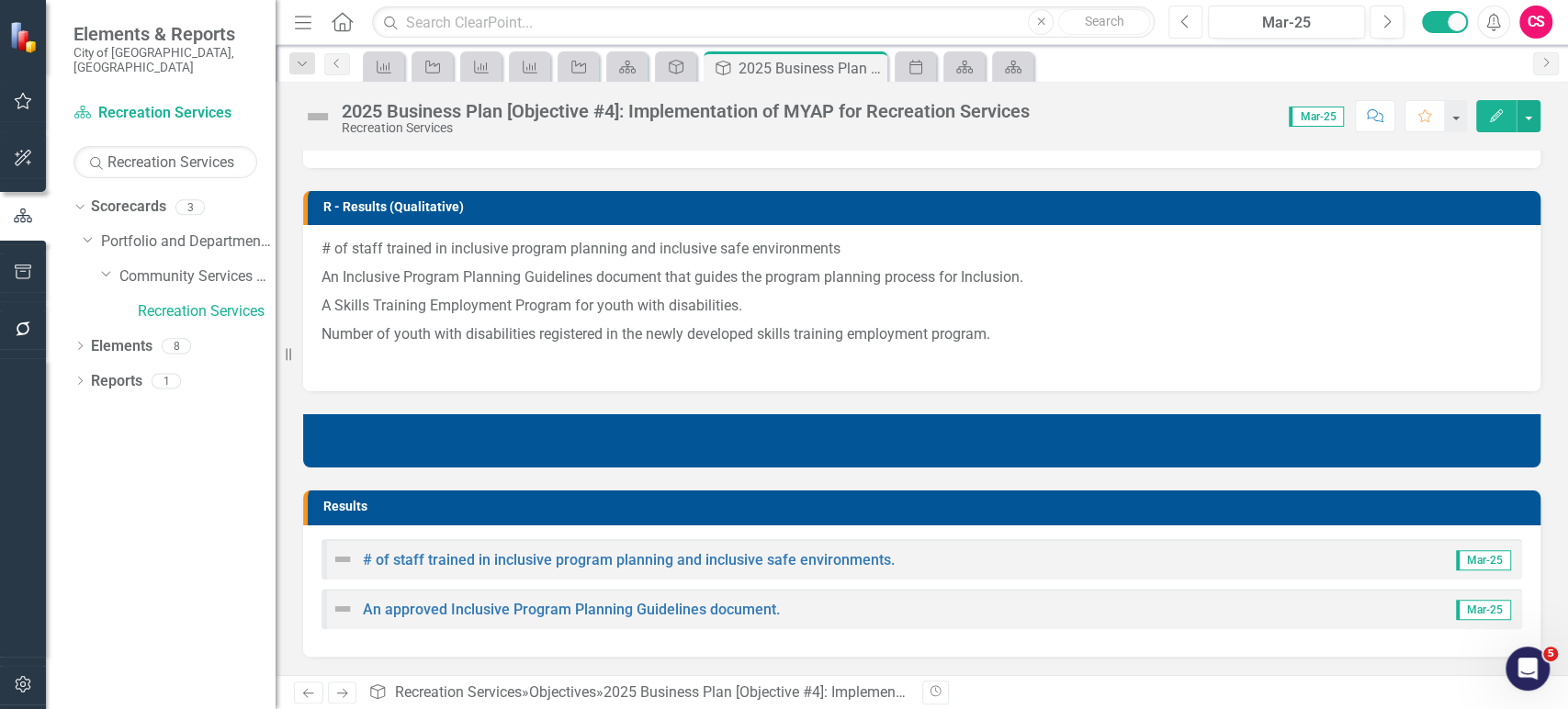
scroll to position [816, 0]
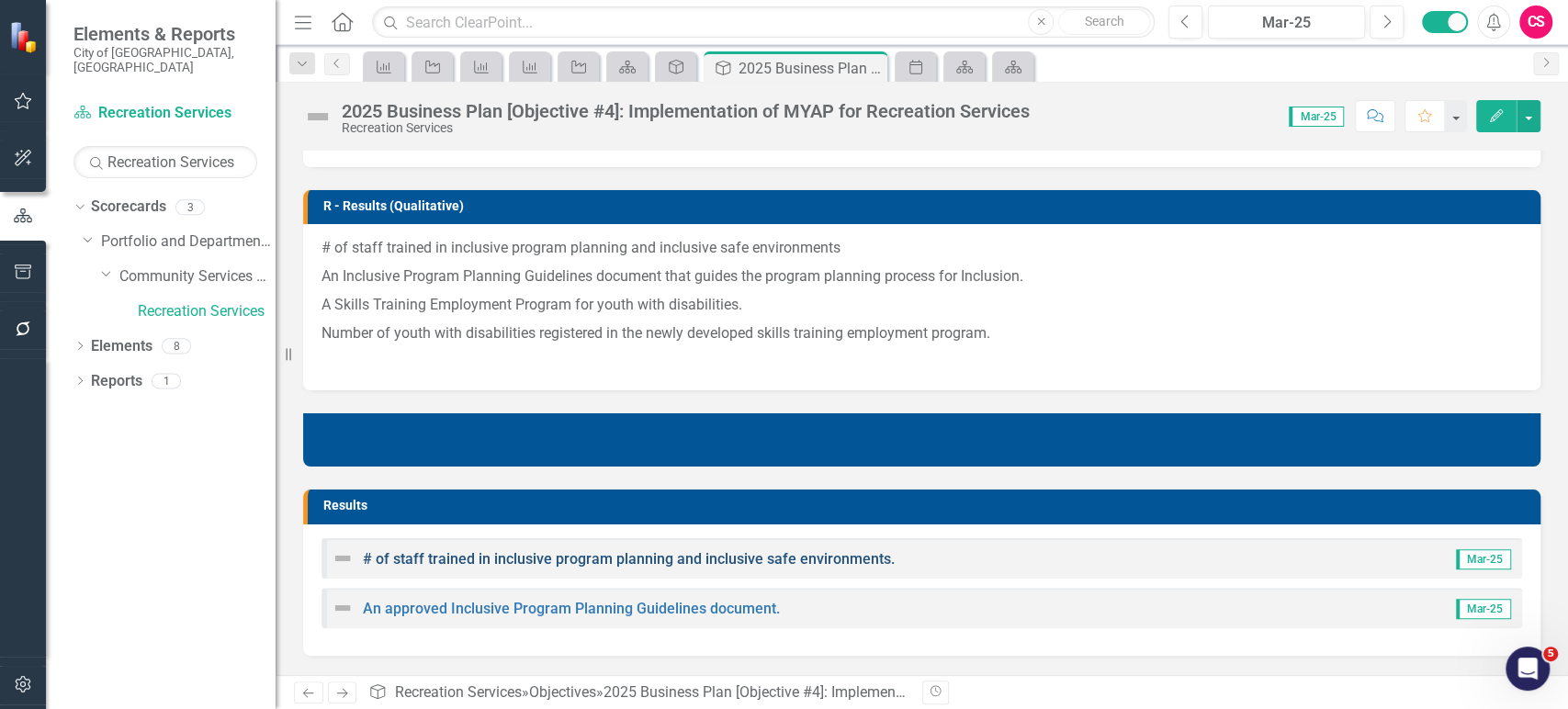
click at [465, 550] on link "# of staff trained in inclusive program planning and inclusive safe environment…" at bounding box center [629, 559] width 532 height 17
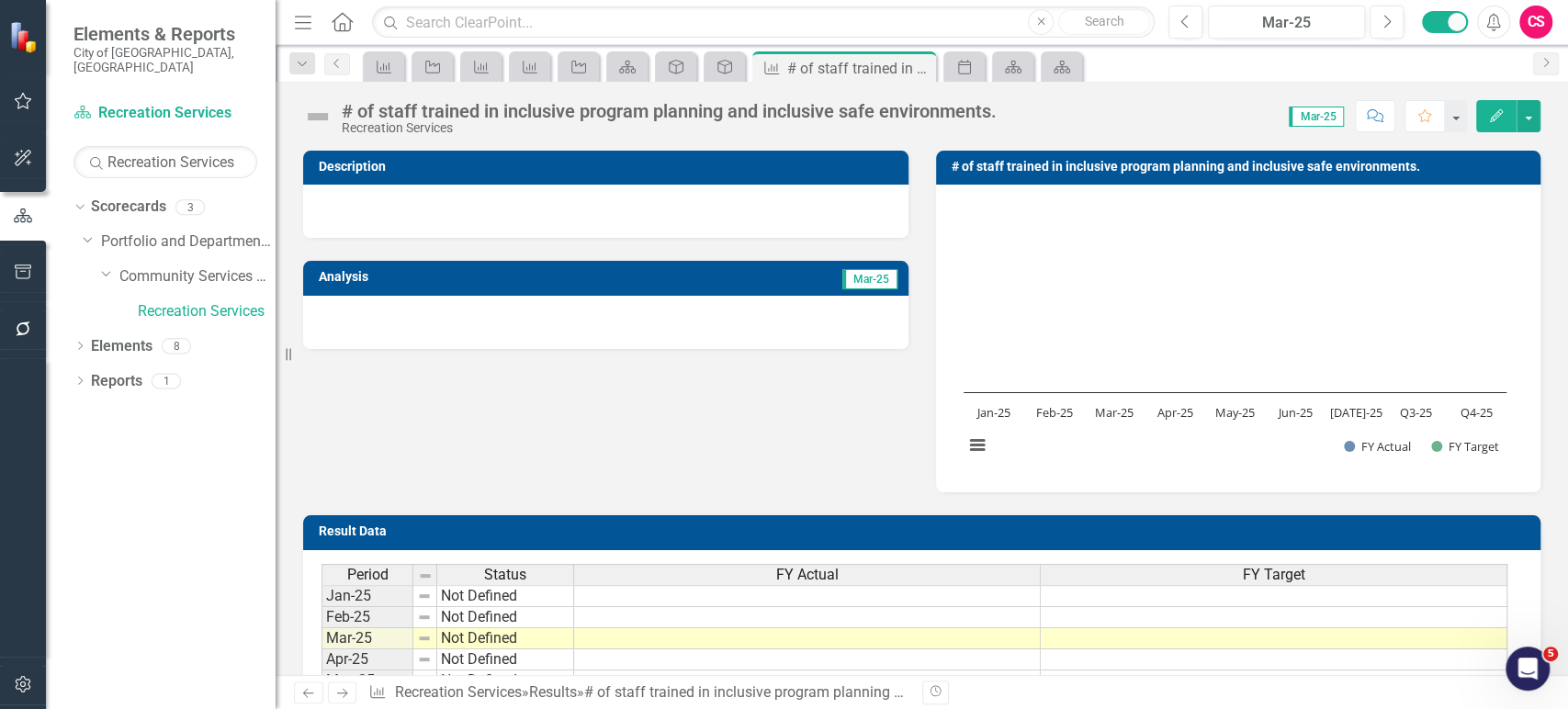
scroll to position [144, 0]
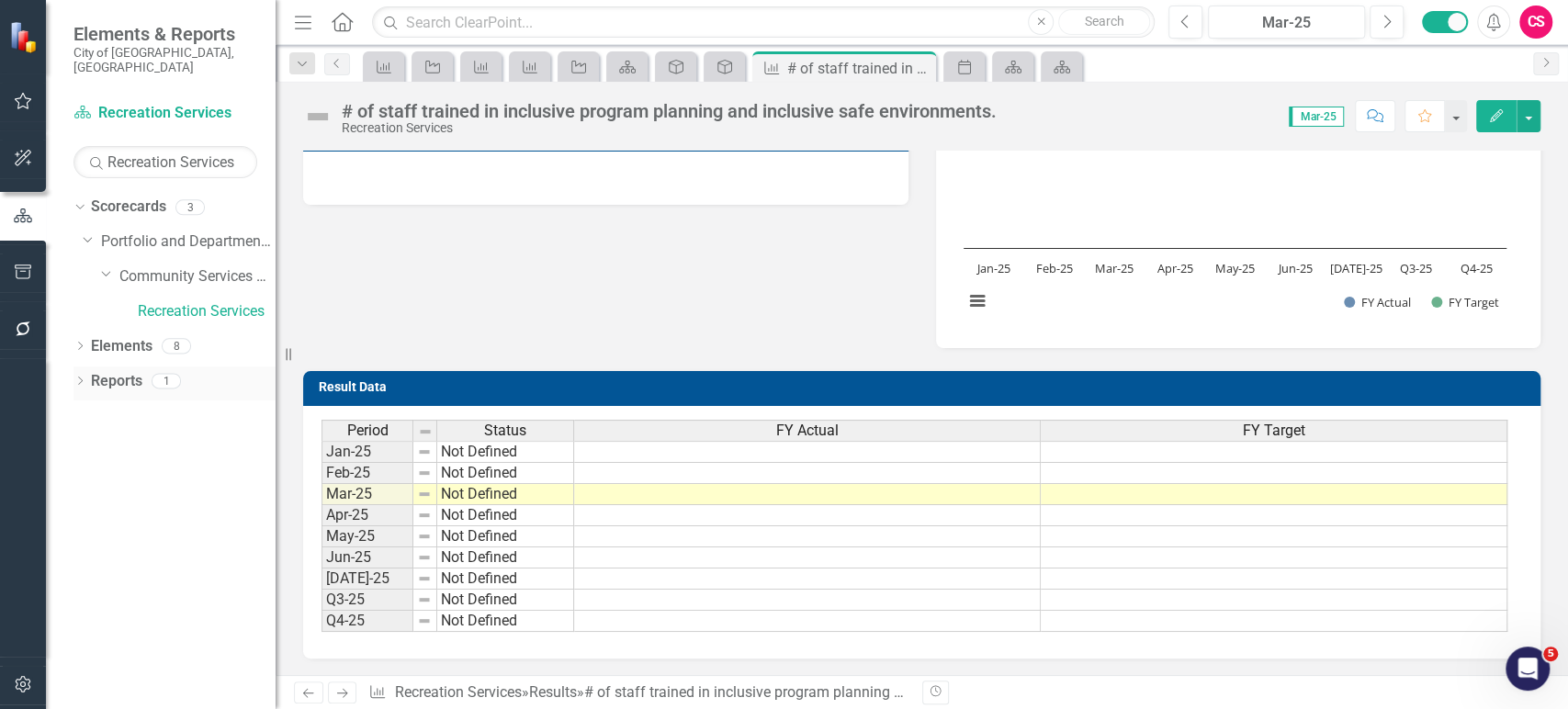
click at [81, 367] on div "Dropdown Reports 1" at bounding box center [174, 384] width 202 height 35
click at [83, 331] on div "Dropdown Elements 8" at bounding box center [174, 349] width 202 height 35
click at [81, 343] on icon "Dropdown" at bounding box center [79, 348] width 13 height 10
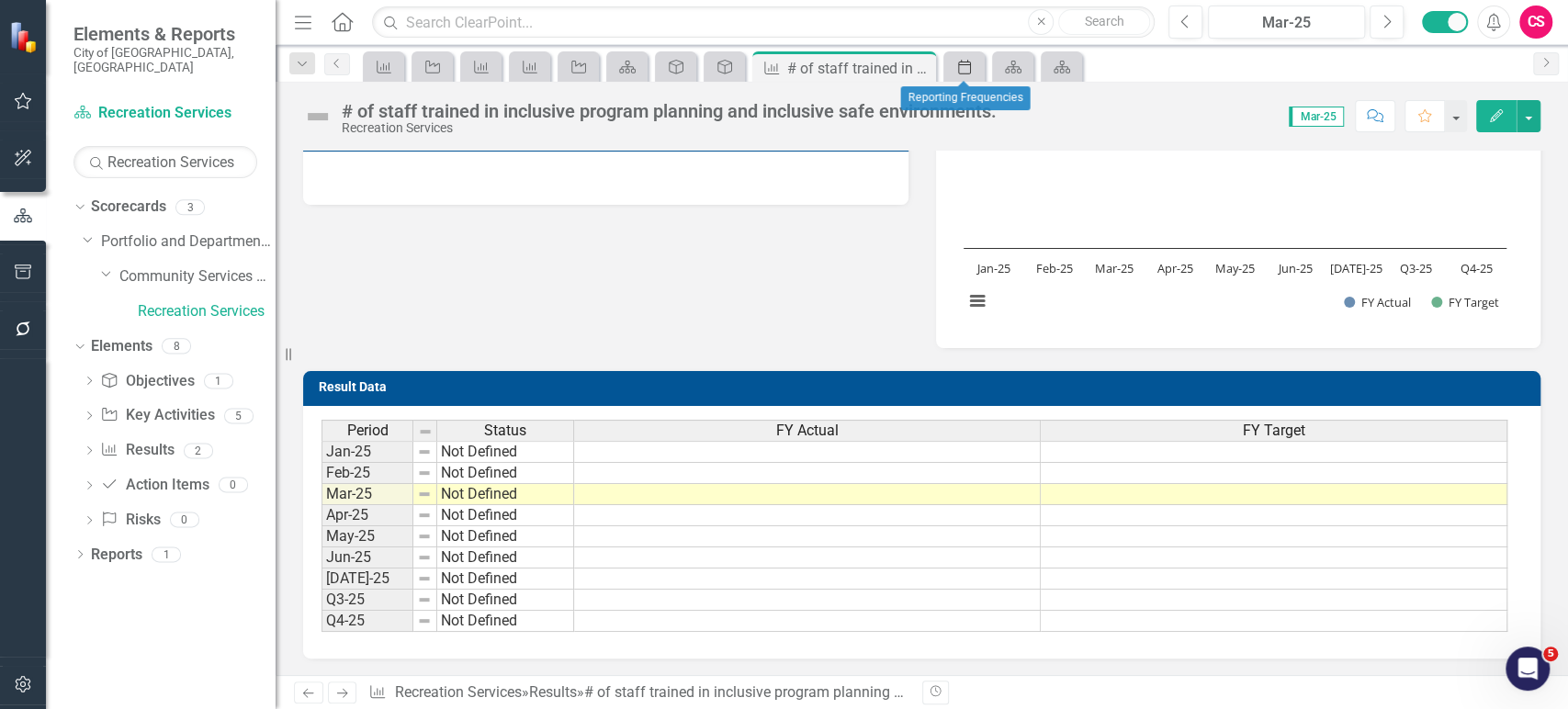
click at [955, 66] on icon "Period" at bounding box center [964, 66] width 18 height 14
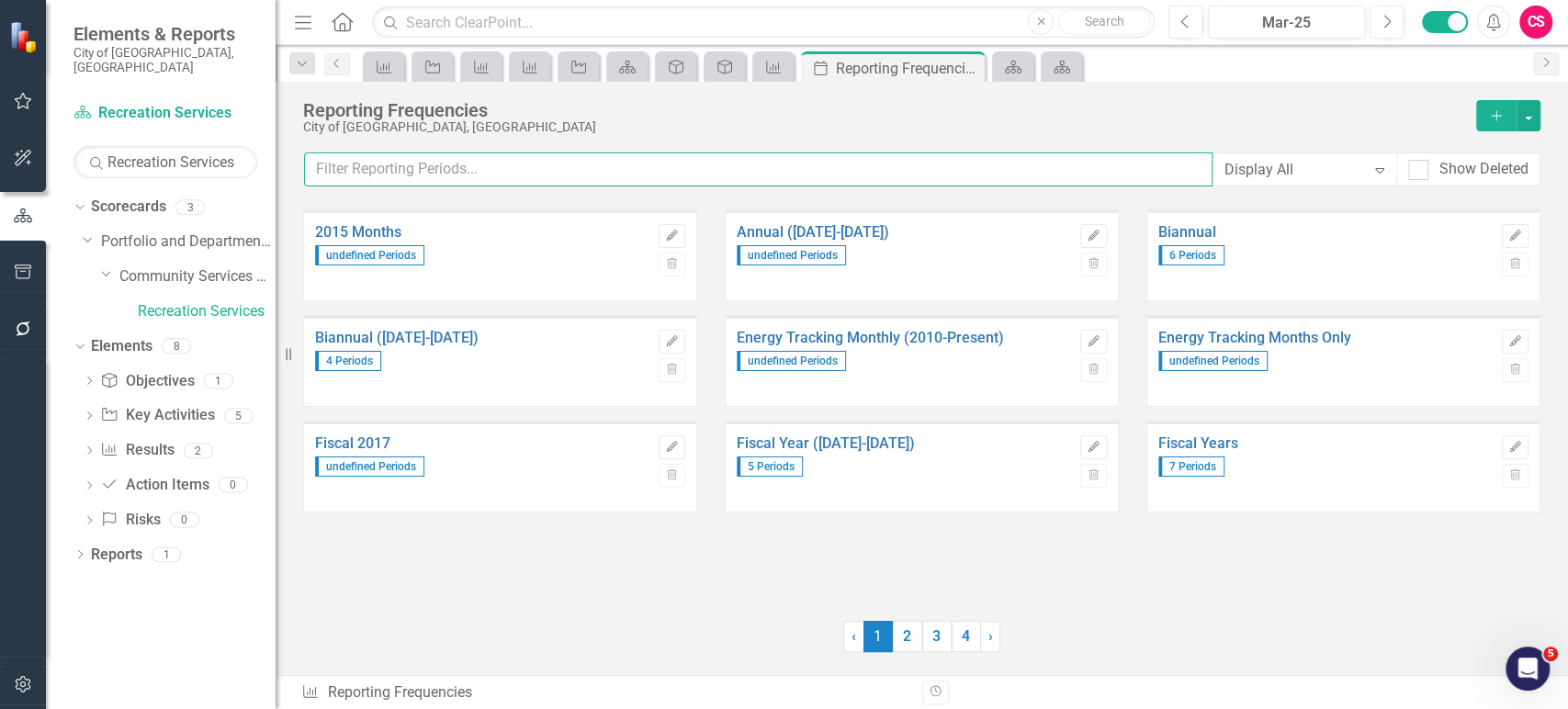
click at [713, 167] on input "text" at bounding box center [758, 169] width 908 height 34
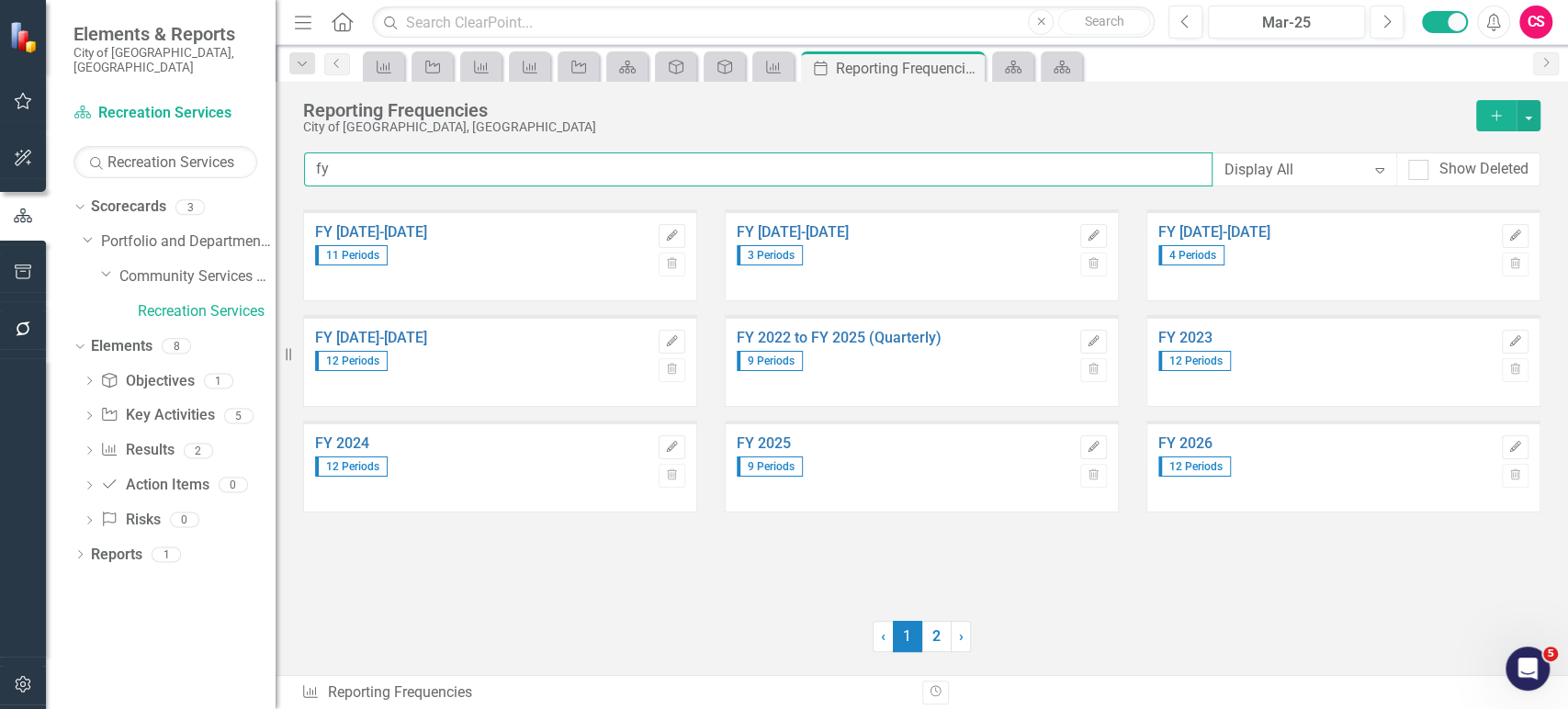
type input "fy"
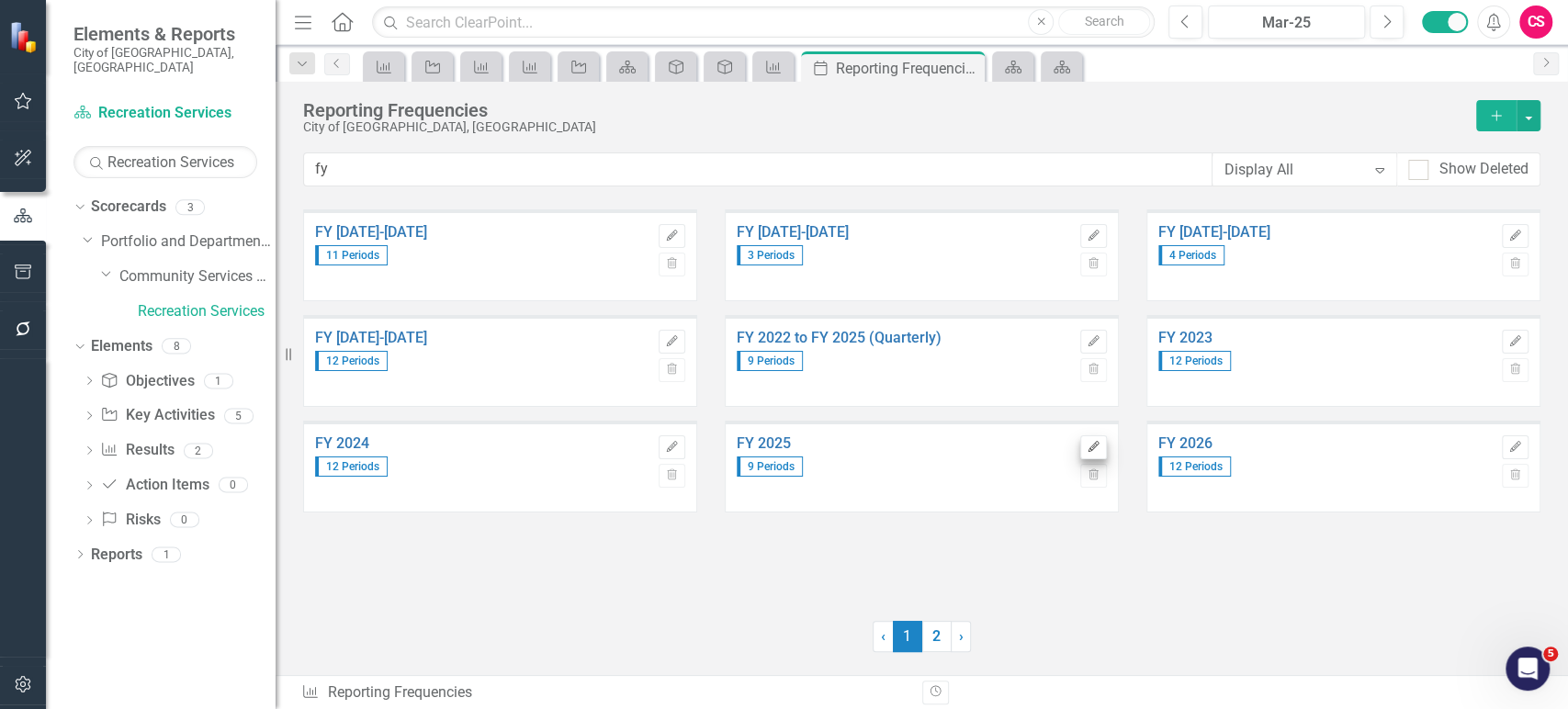
click at [1106, 440] on div "FY 2025 9 Periods Edit Trash" at bounding box center [922, 466] width 394 height 92
click at [1093, 442] on icon "Edit" at bounding box center [1094, 447] width 13 height 11
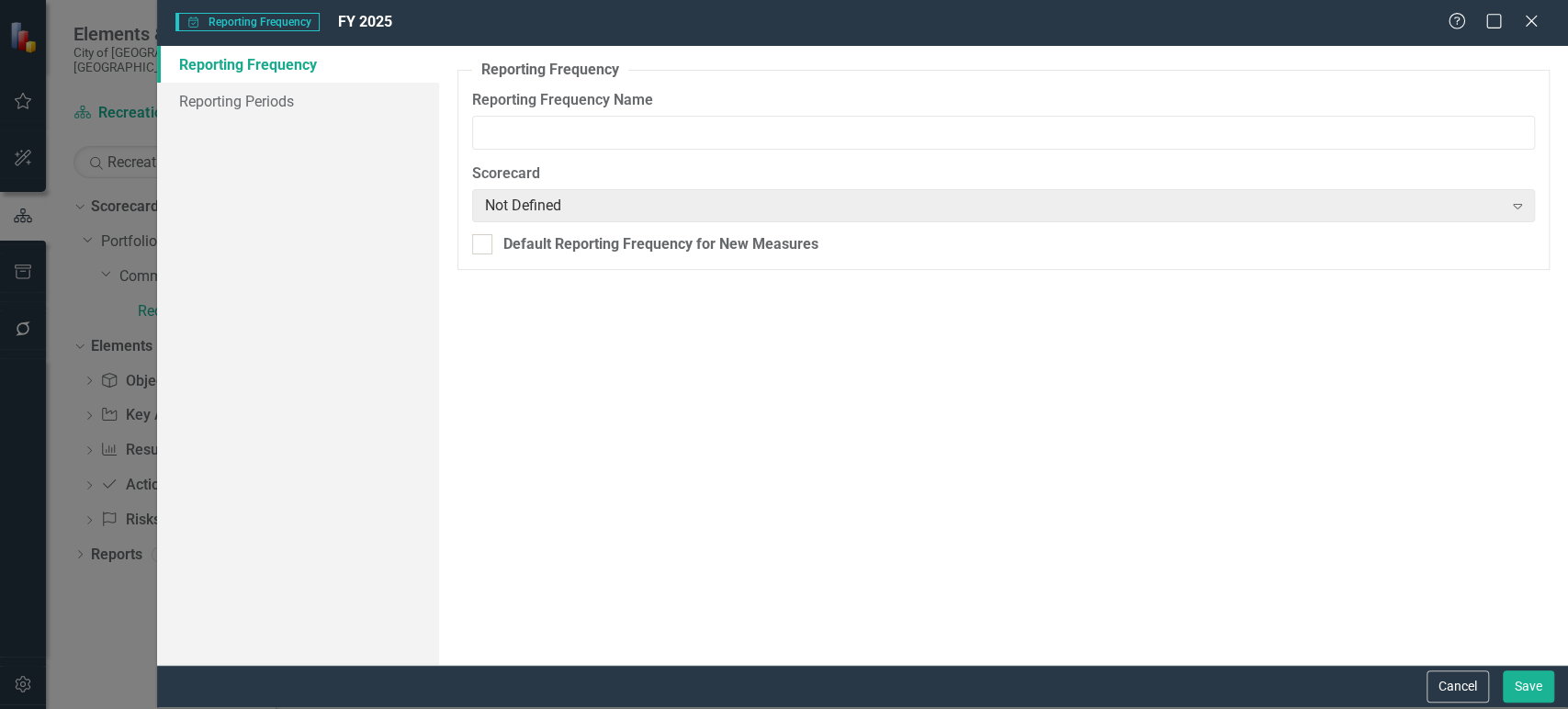
type input "FY 2025"
click at [297, 102] on link "Reporting Periods" at bounding box center [298, 101] width 282 height 37
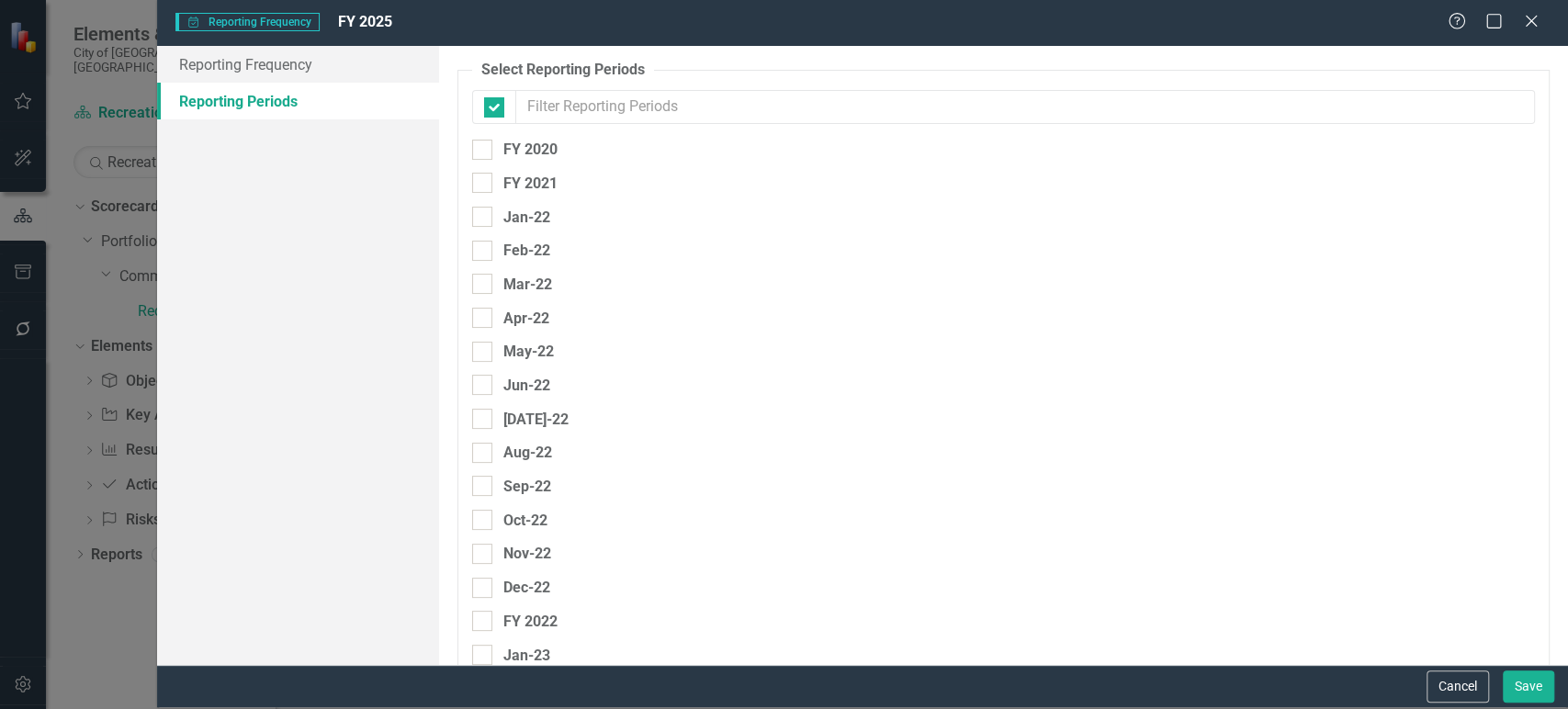
checkbox input "false"
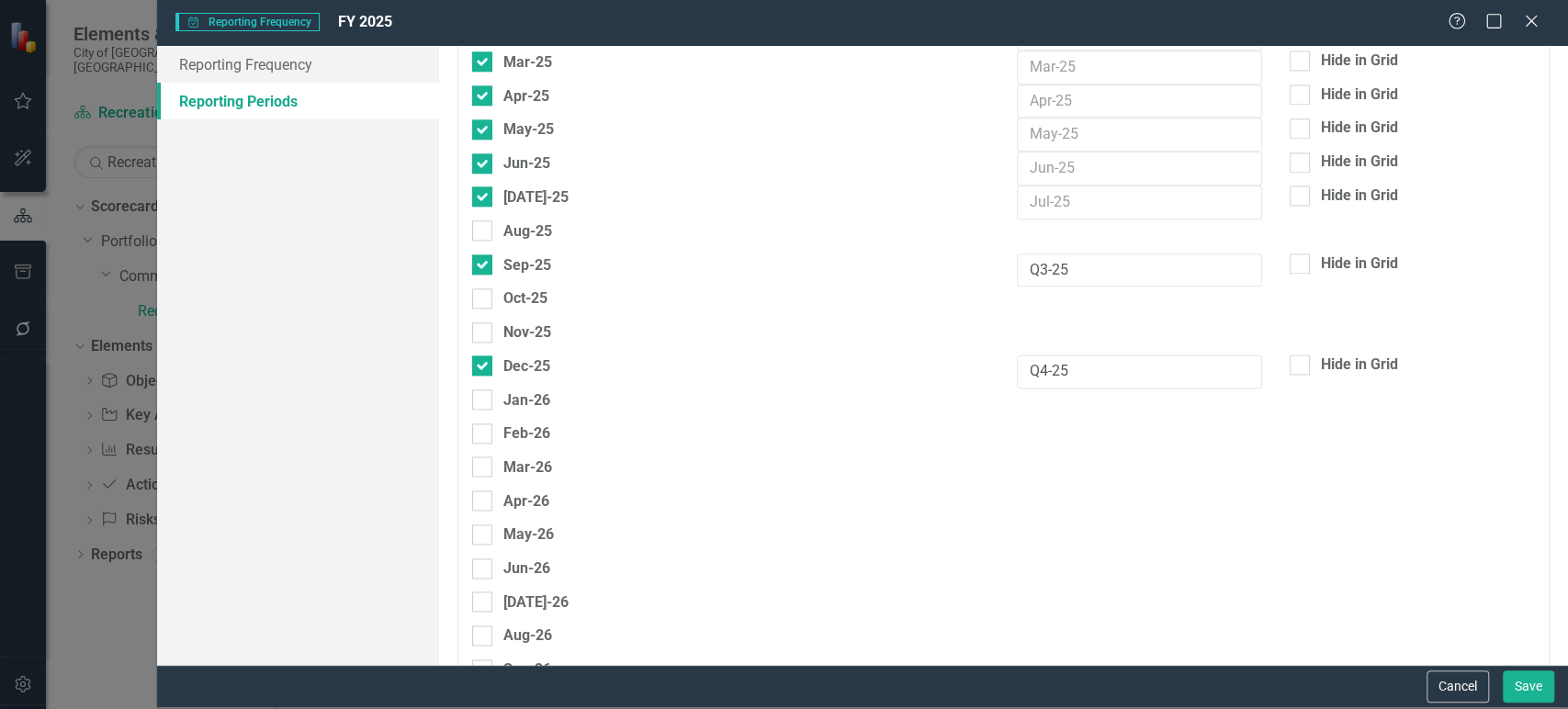
scroll to position [1470, 0]
drag, startPoint x: 494, startPoint y: 331, endPoint x: 490, endPoint y: 319, distance: 12.6
click at [492, 330] on div "Nov-25" at bounding box center [511, 332] width 79 height 23
click at [484, 330] on input "Nov-25" at bounding box center [478, 328] width 12 height 12
checkbox input "true"
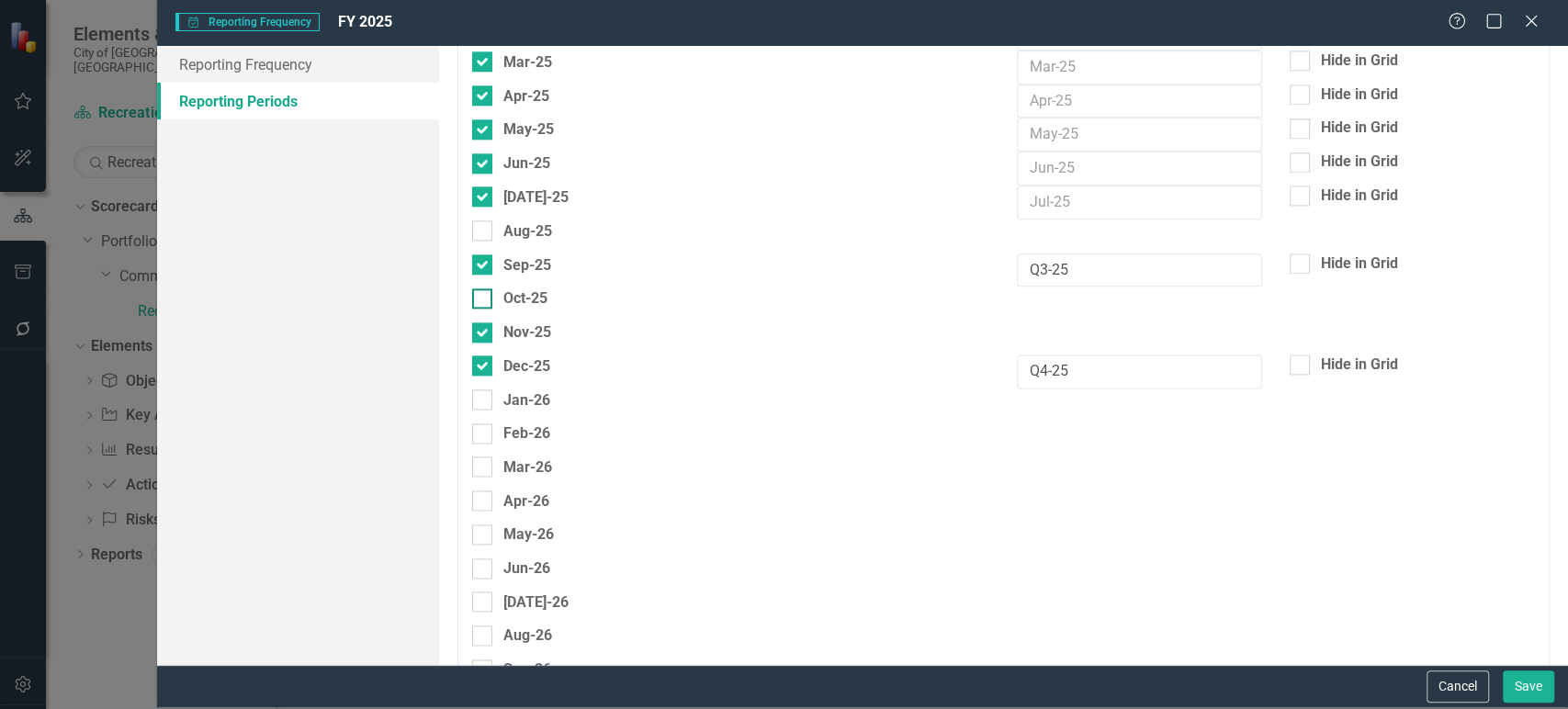
click at [486, 295] on div at bounding box center [482, 299] width 20 height 20
click at [484, 295] on input "Oct-25" at bounding box center [478, 295] width 12 height 12
checkbox input "true"
click at [484, 237] on div "Aug-25" at bounding box center [511, 231] width 80 height 23
click at [484, 232] on input "Aug-25" at bounding box center [478, 226] width 12 height 12
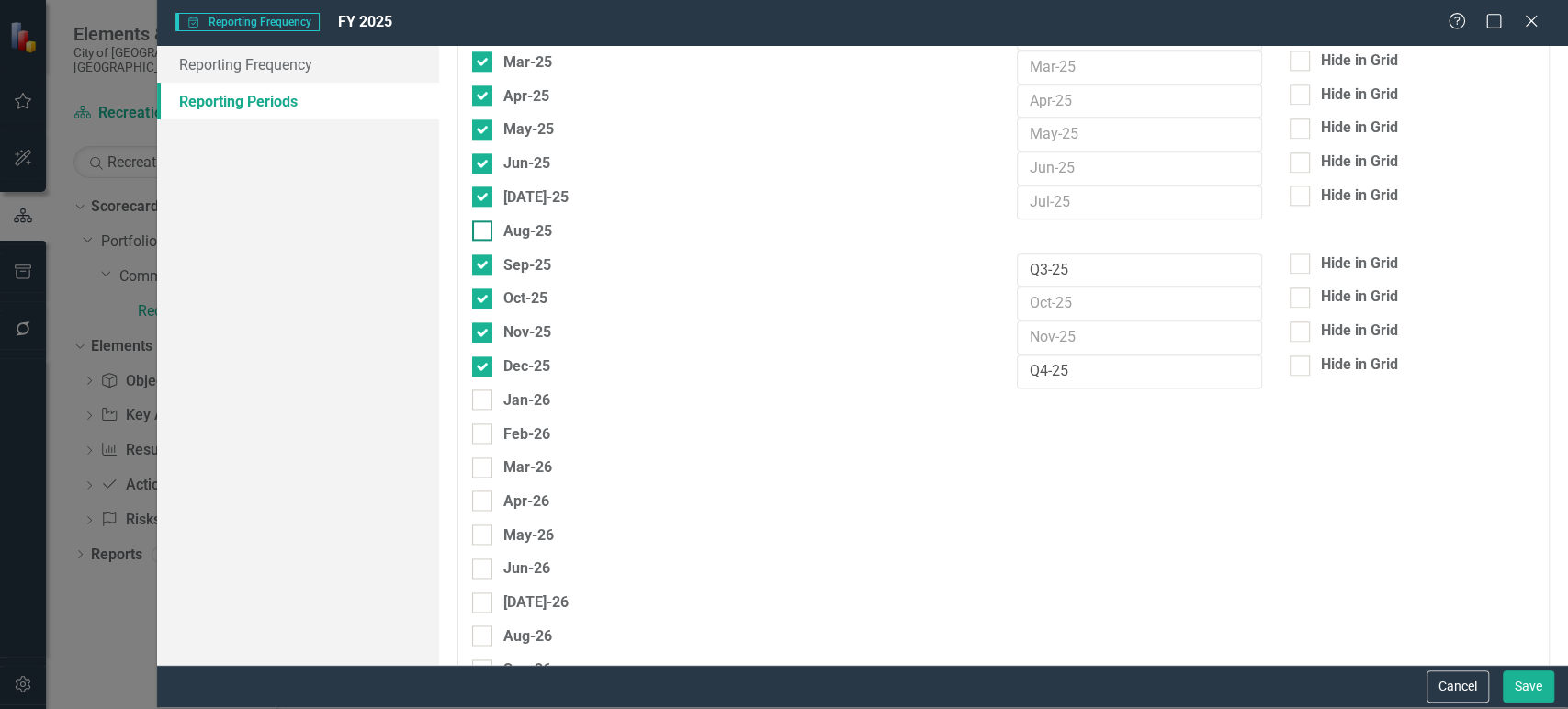
checkbox input "true"
drag, startPoint x: 1103, startPoint y: 254, endPoint x: 1012, endPoint y: 265, distance: 91.7
click at [1017, 265] on input "Q3-25" at bounding box center [1139, 270] width 246 height 34
click at [1050, 366] on input "Q4-25" at bounding box center [1139, 371] width 246 height 34
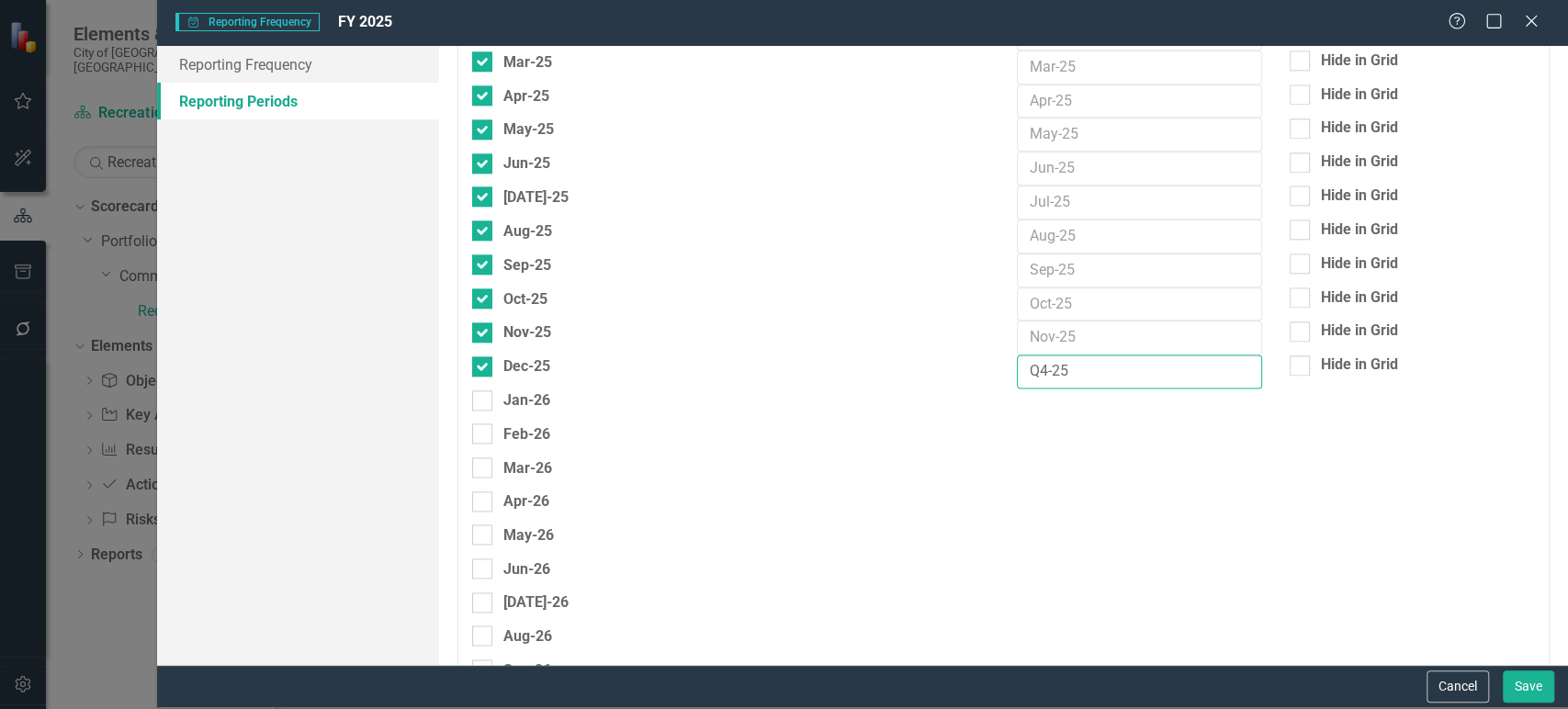
click at [1050, 366] on input "Q4-25" at bounding box center [1139, 371] width 246 height 34
click at [1534, 689] on button "Save" at bounding box center [1529, 686] width 51 height 32
